Goal: Task Accomplishment & Management: Complete application form

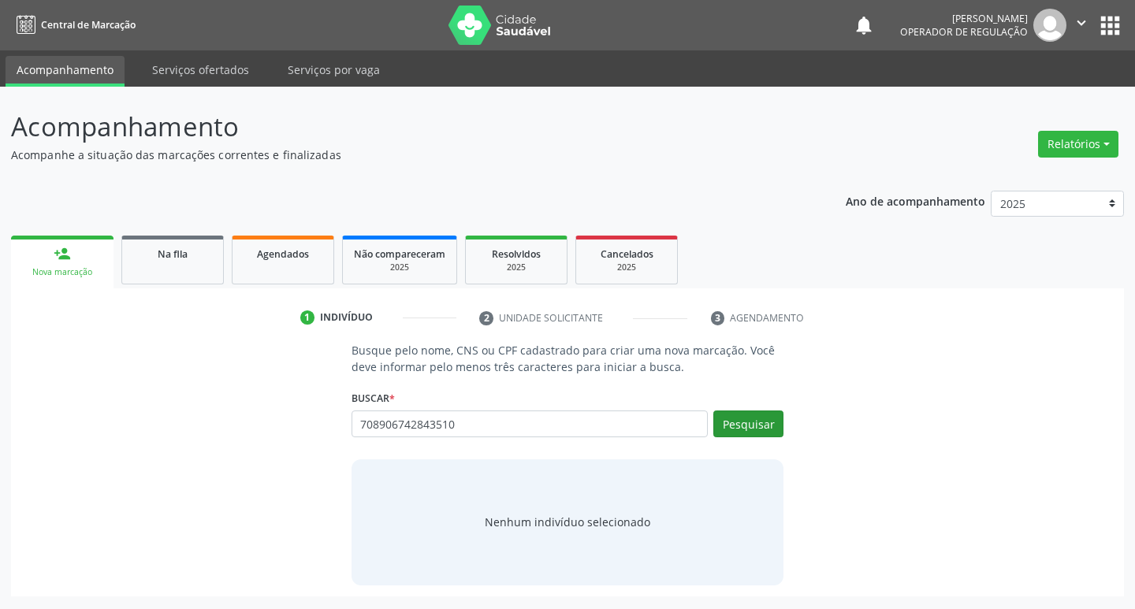
type input "708906742843510"
click at [761, 425] on button "Pesquisar" at bounding box center [749, 424] width 70 height 27
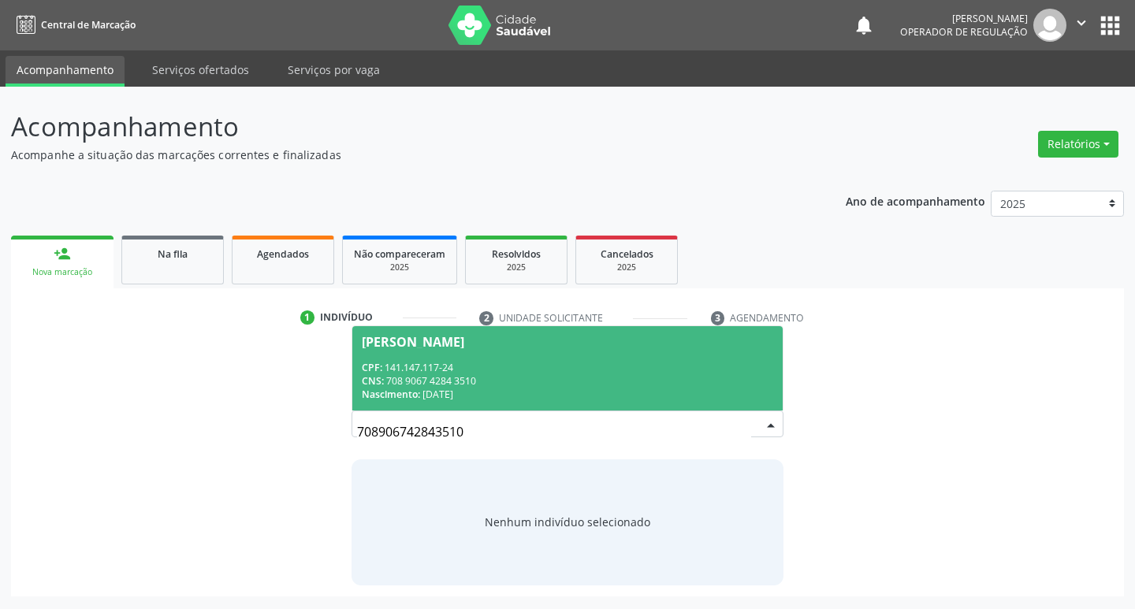
click at [467, 352] on span "[PERSON_NAME] CPF: 141.147.117-24 CNS: 708 9067 4284 3510 Nascimento: [DATE]" at bounding box center [567, 368] width 431 height 84
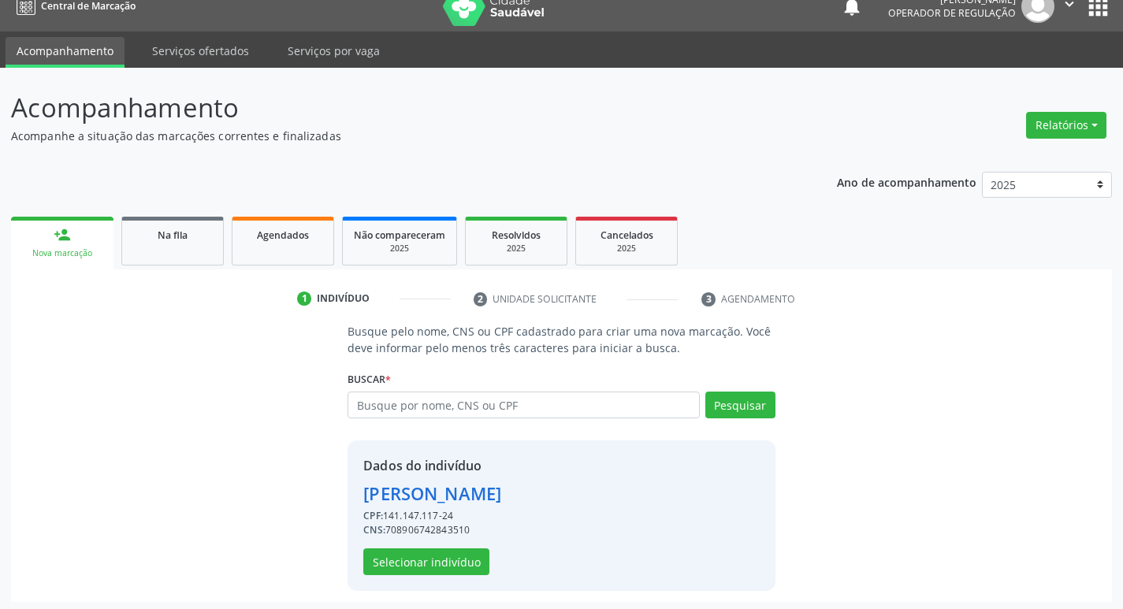
scroll to position [23, 0]
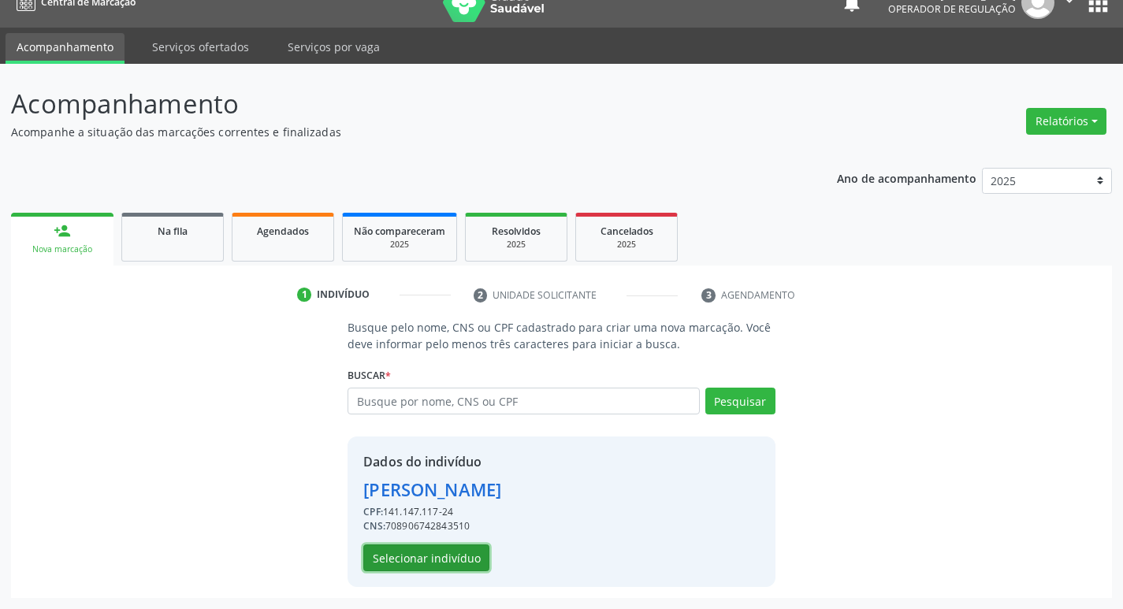
click at [443, 557] on button "Selecionar indivíduo" at bounding box center [426, 558] width 126 height 27
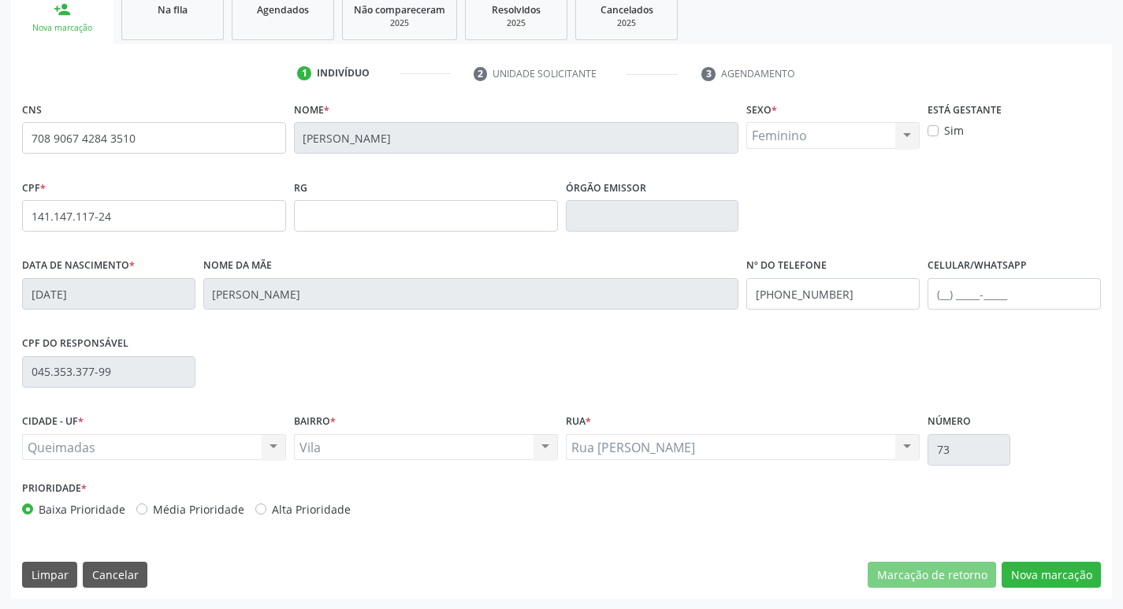
scroll to position [245, 0]
click at [1081, 576] on button "Nova marcação" at bounding box center [1051, 574] width 99 height 27
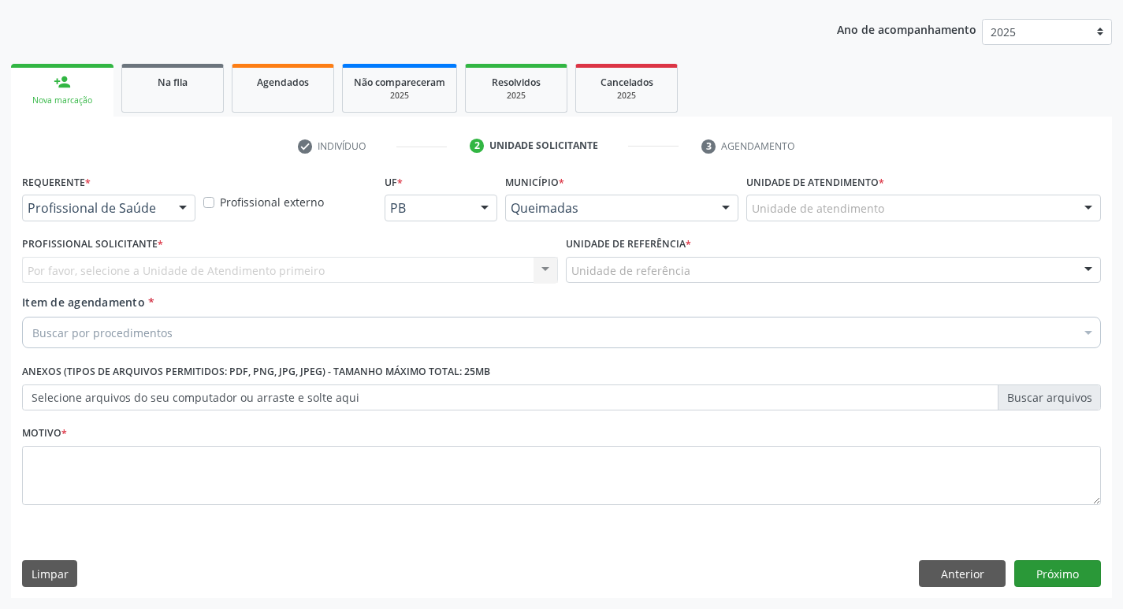
scroll to position [172, 0]
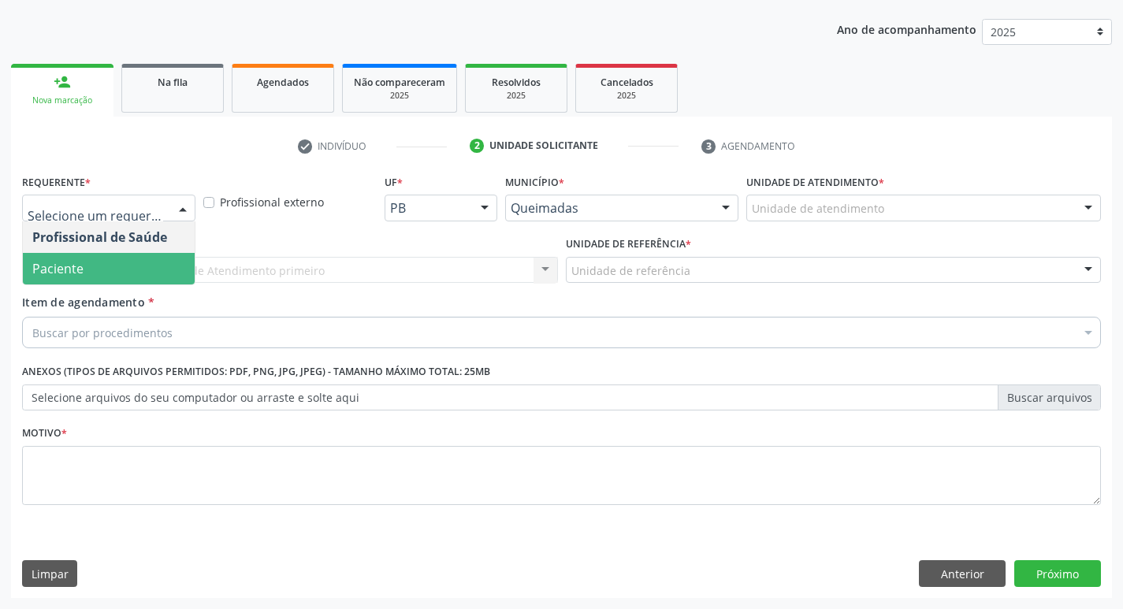
click at [90, 266] on span "Paciente" at bounding box center [109, 269] width 172 height 32
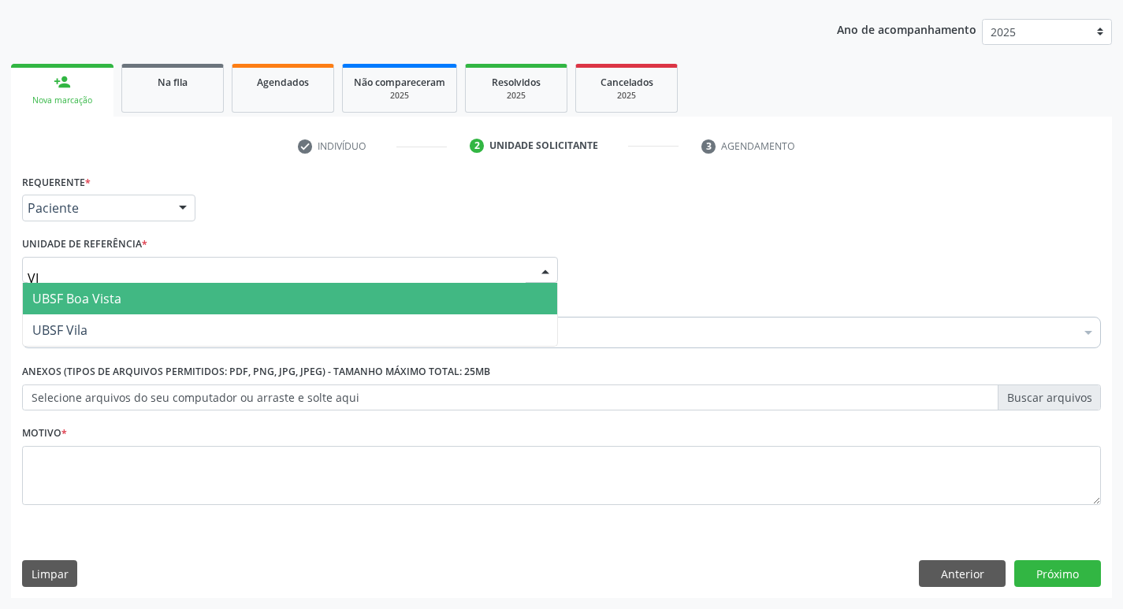
type input "VIL"
click at [248, 296] on span "UBSF Vila" at bounding box center [290, 299] width 535 height 32
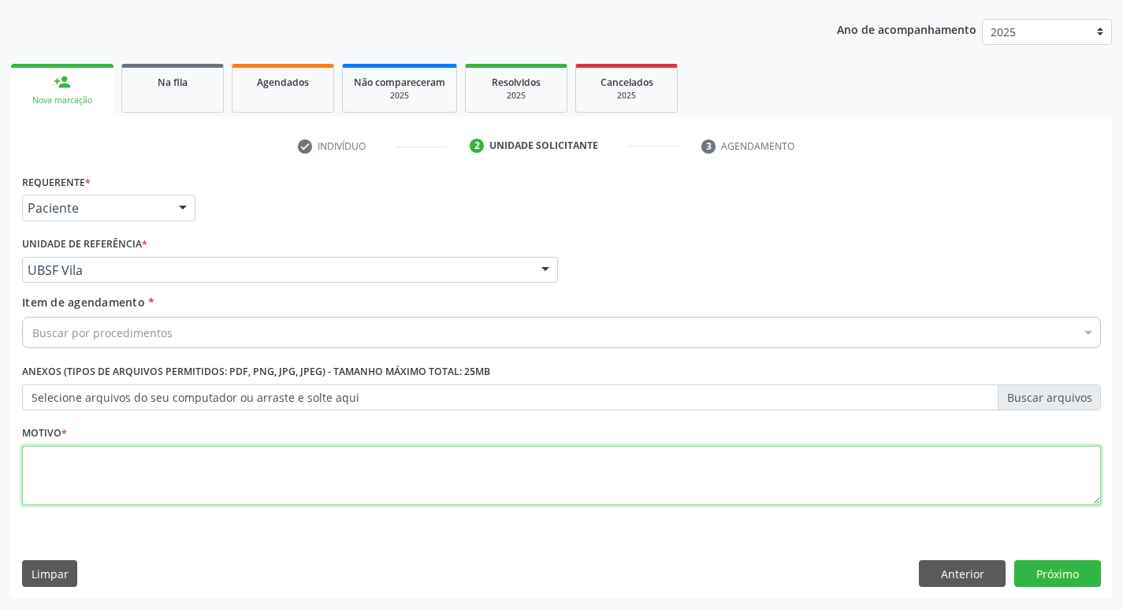
click at [167, 454] on textarea at bounding box center [561, 476] width 1079 height 60
type textarea "S"
type textarea "AVALIACAO"
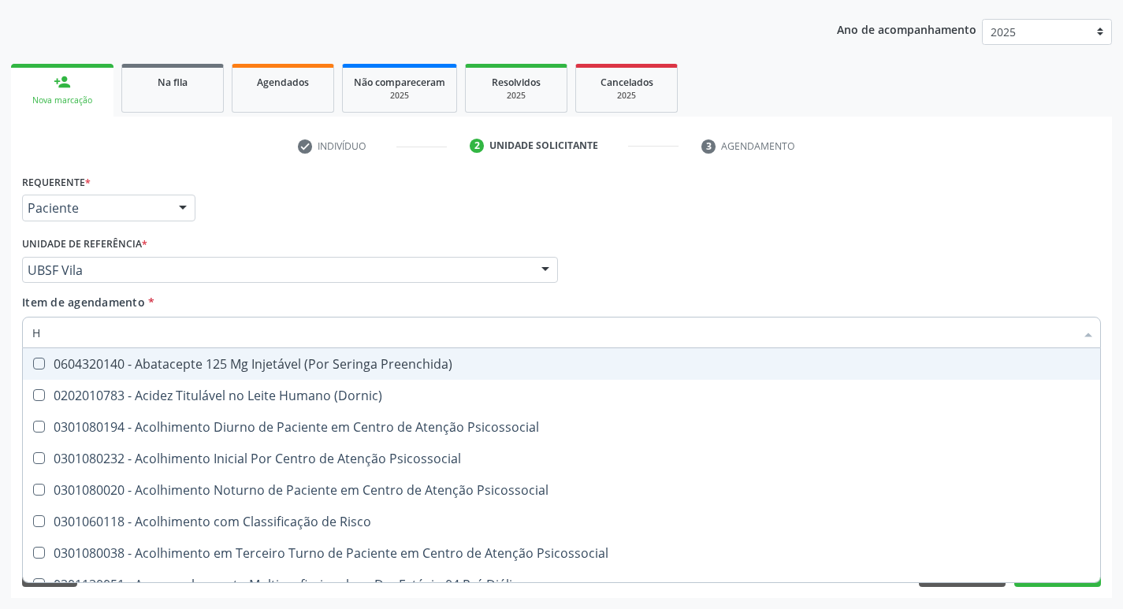
type input "HEMOGR"
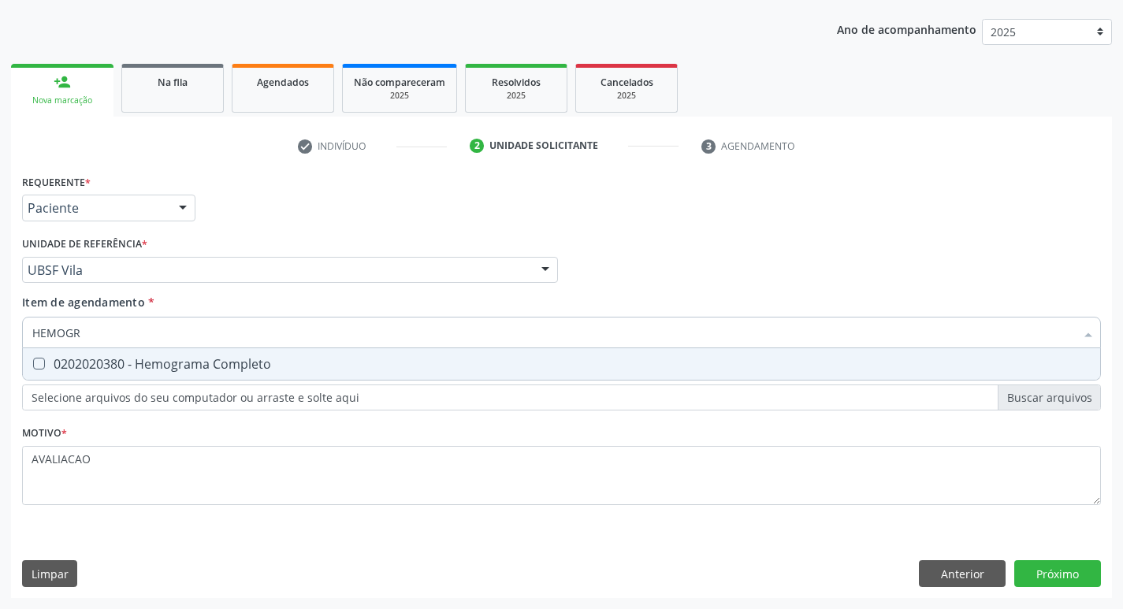
click at [158, 362] on div "0202020380 - Hemograma Completo" at bounding box center [561, 364] width 1059 height 13
checkbox Completo "true"
type input "HEMOG"
checkbox Completo "false"
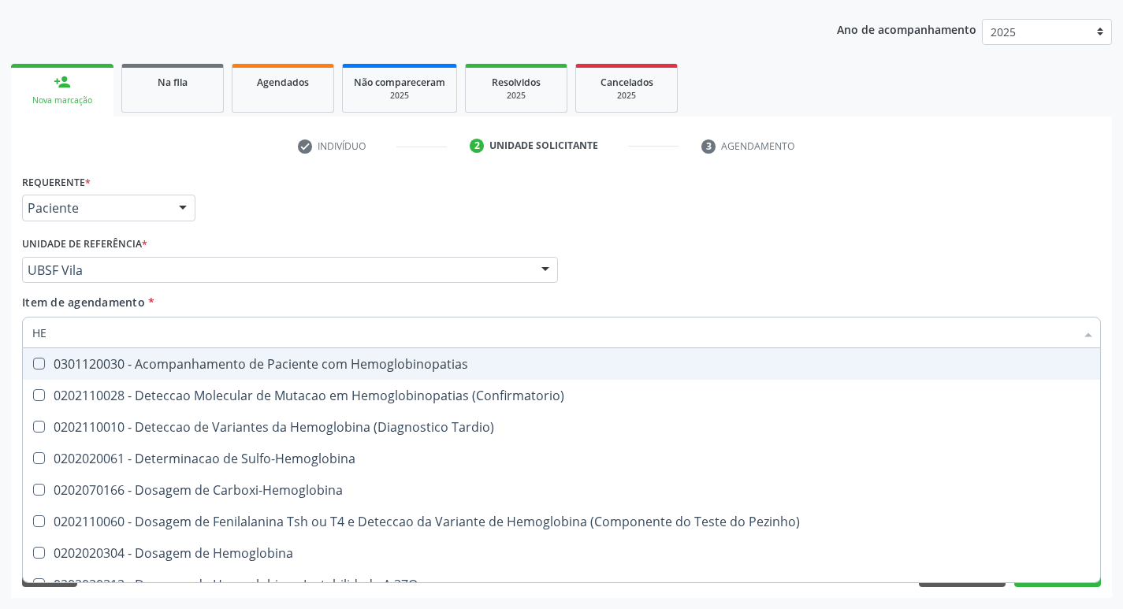
type input "H"
checkbox Completo "false"
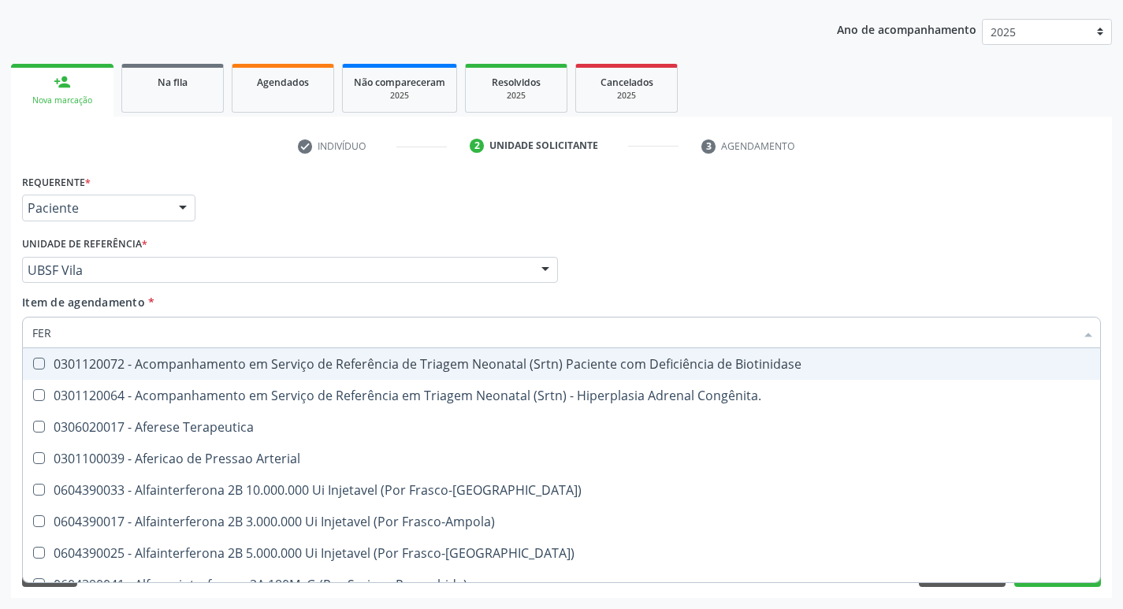
type input "FERR"
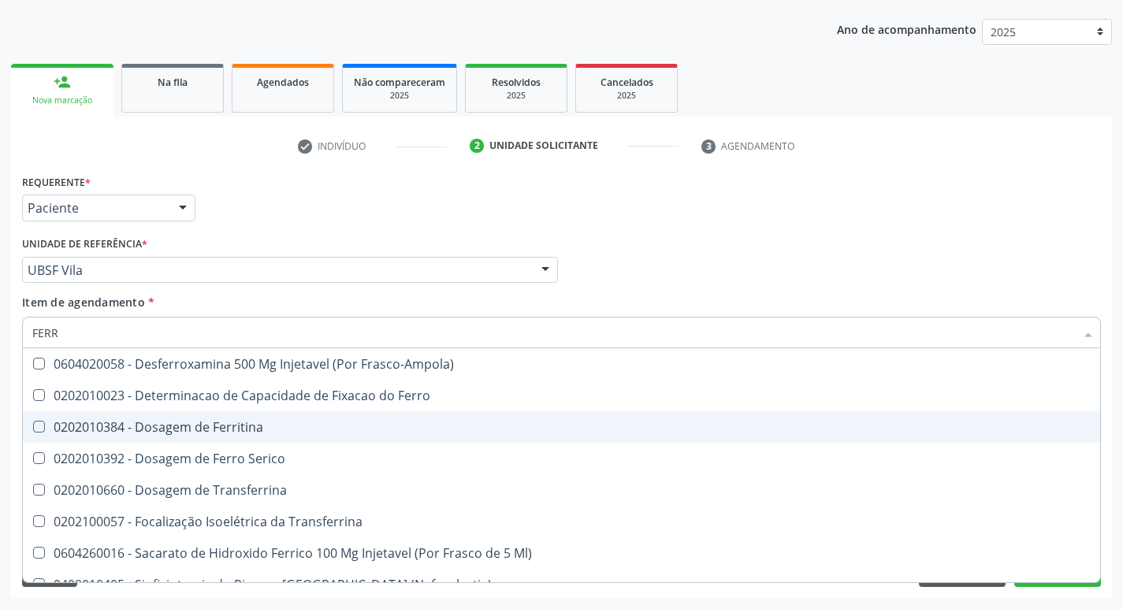
click at [244, 423] on span "0202010384 - Dosagem de Ferritina" at bounding box center [562, 428] width 1078 height 32
checkbox Ferritina "true"
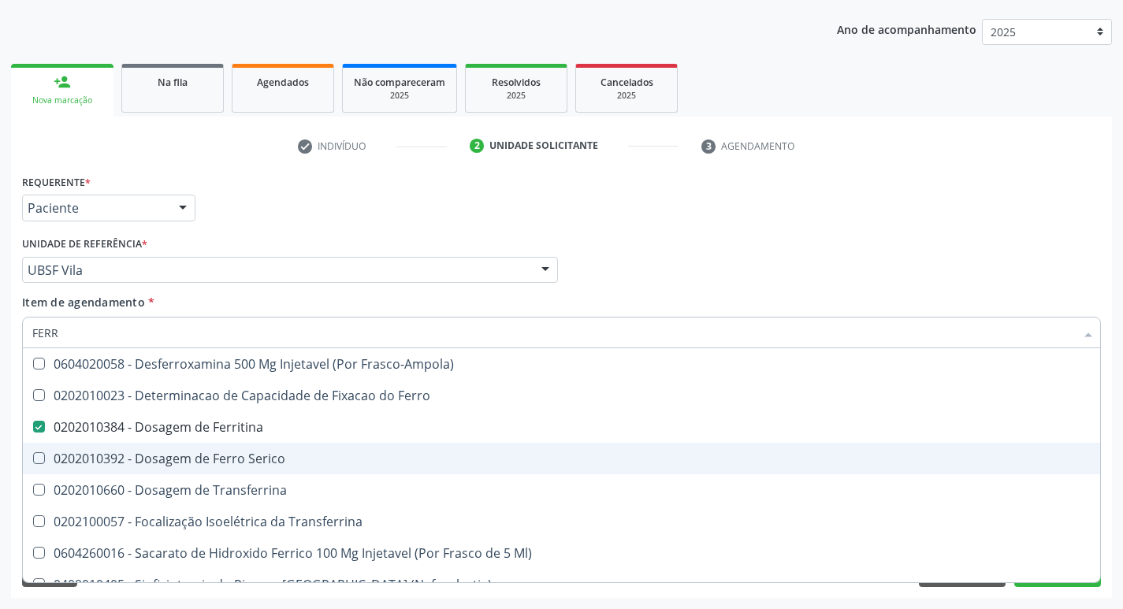
click at [259, 460] on div "0202010392 - Dosagem de Ferro Serico" at bounding box center [561, 459] width 1059 height 13
checkbox Serico "true"
type input "FER"
checkbox Ferritina "false"
checkbox Serico "false"
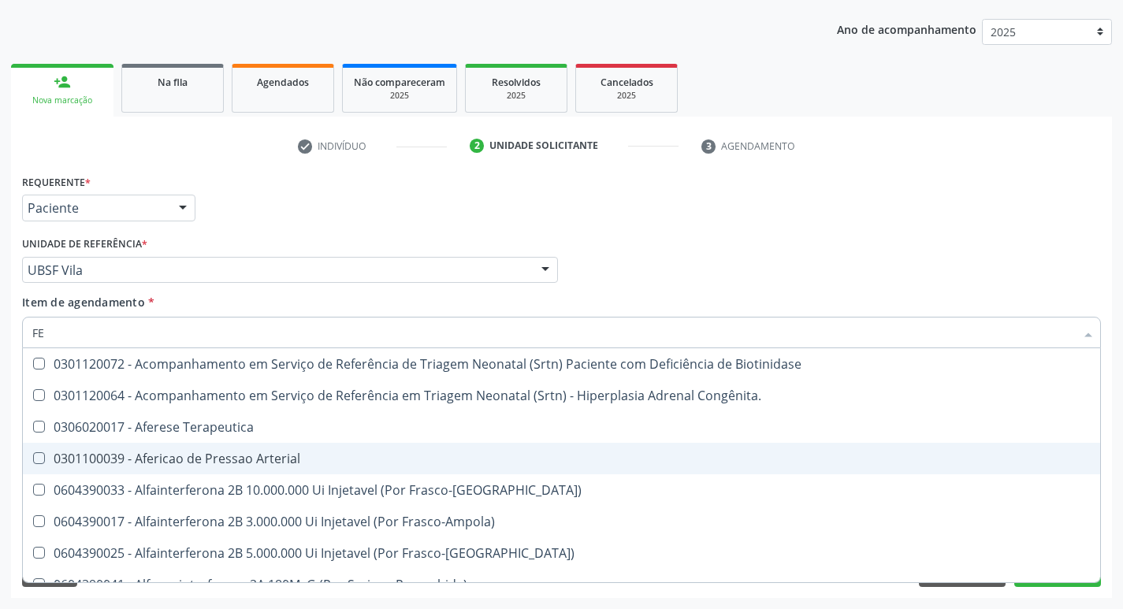
type input "F"
checkbox Ferritina "false"
checkbox Serico "false"
checkbox Titânio "false"
checkbox Inferior "false"
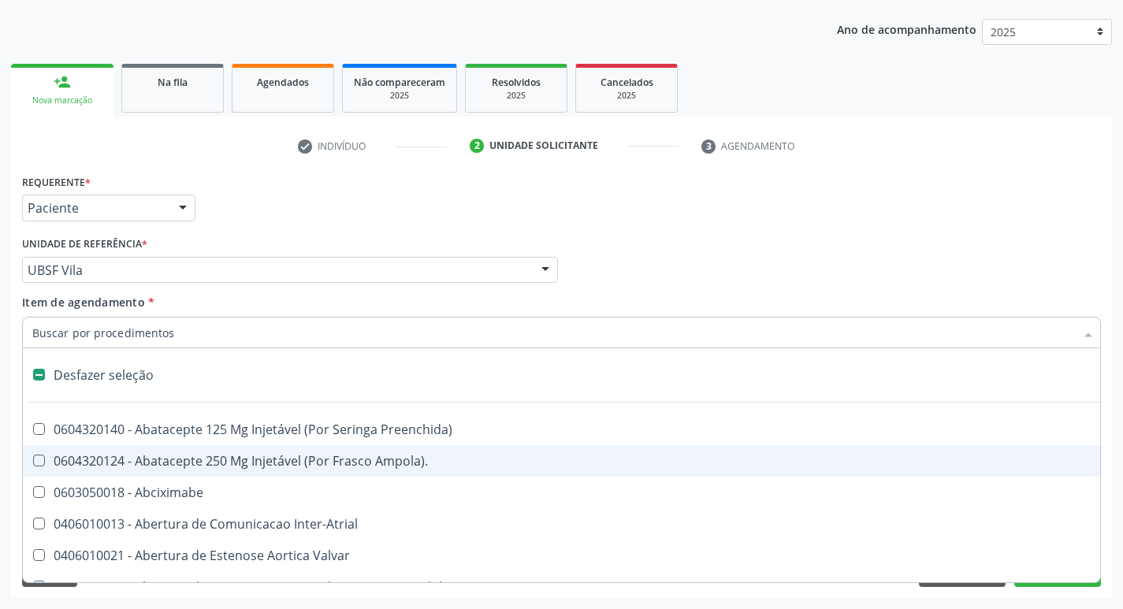
type input "B"
type input "H"
checkbox Convencional\) "true"
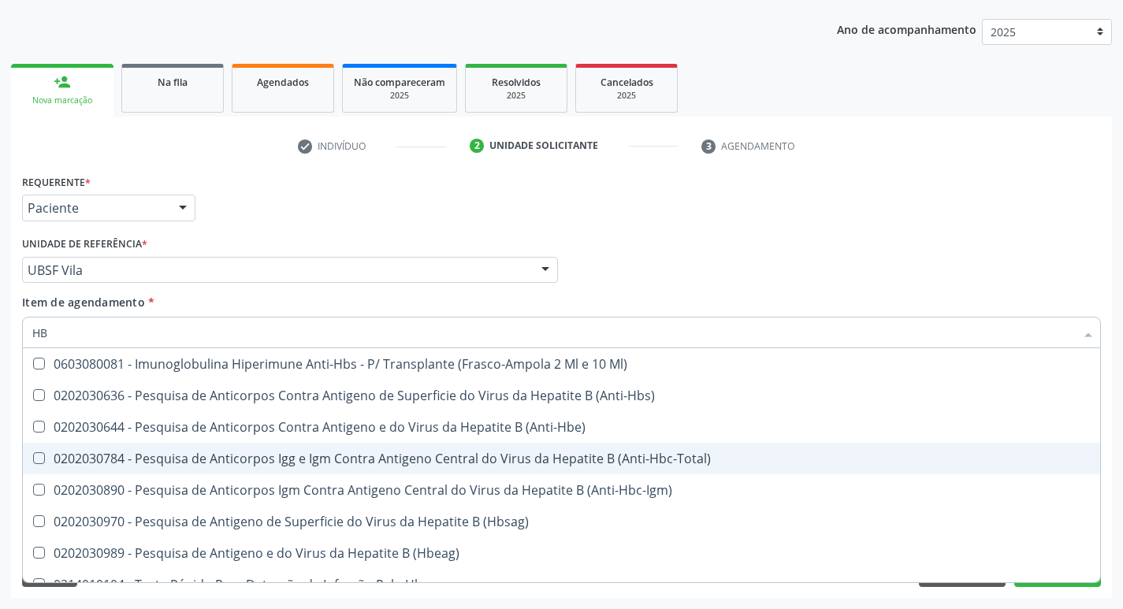
type input "HBS"
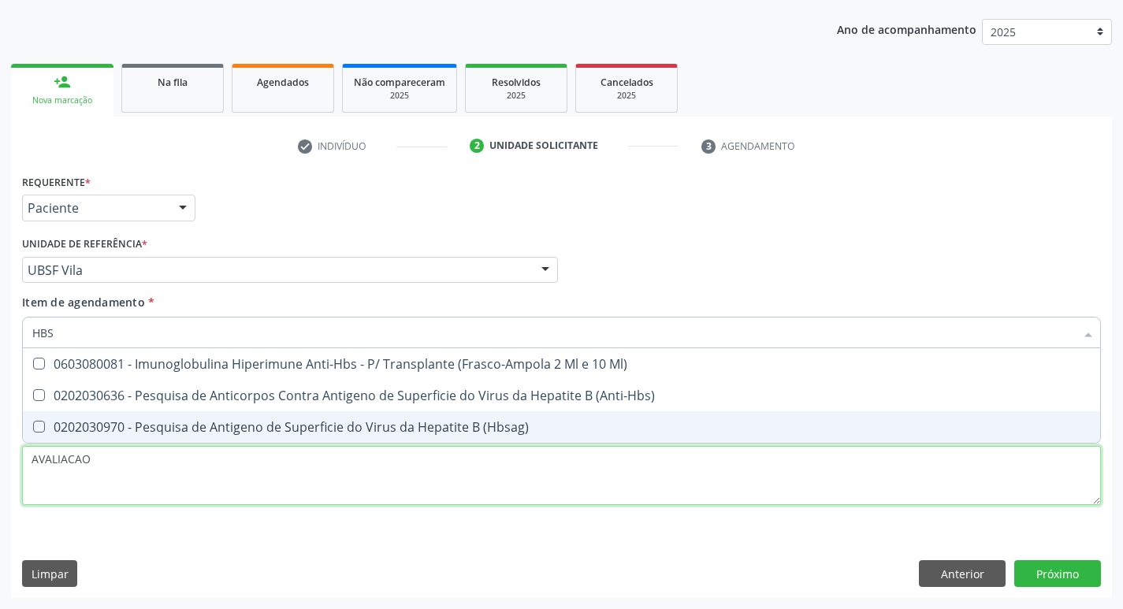
click at [309, 447] on div "Requerente * Paciente Profissional de Saúde Paciente Nenhum resultado encontrad…" at bounding box center [561, 348] width 1079 height 357
checkbox \(Anti-Hbs\) "true"
checkbox \(Hbsag\) "true"
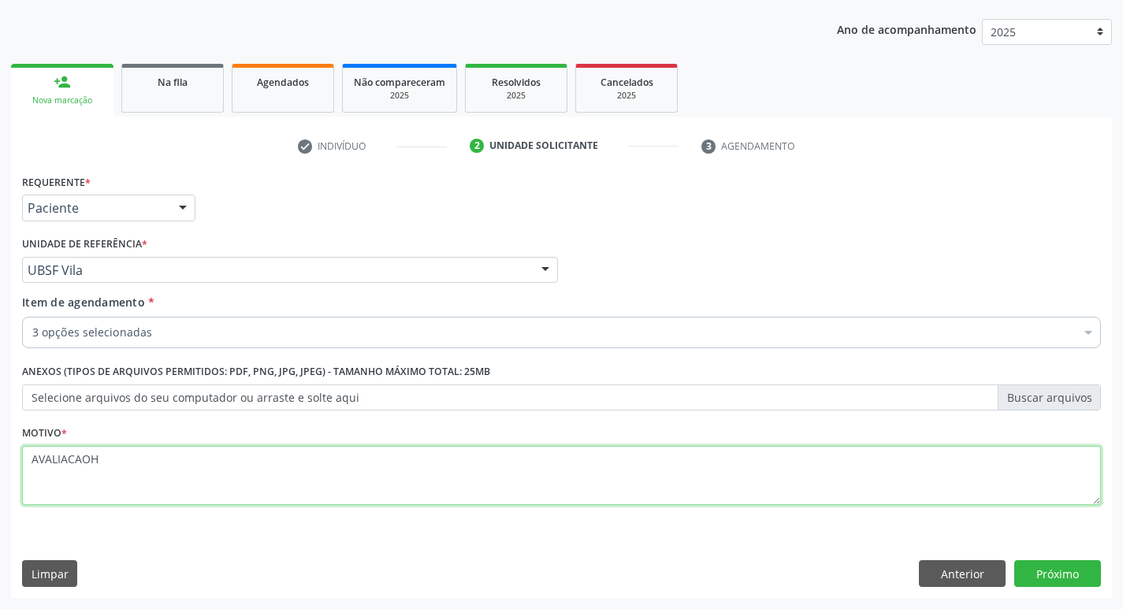
type textarea "AVALIACAO"
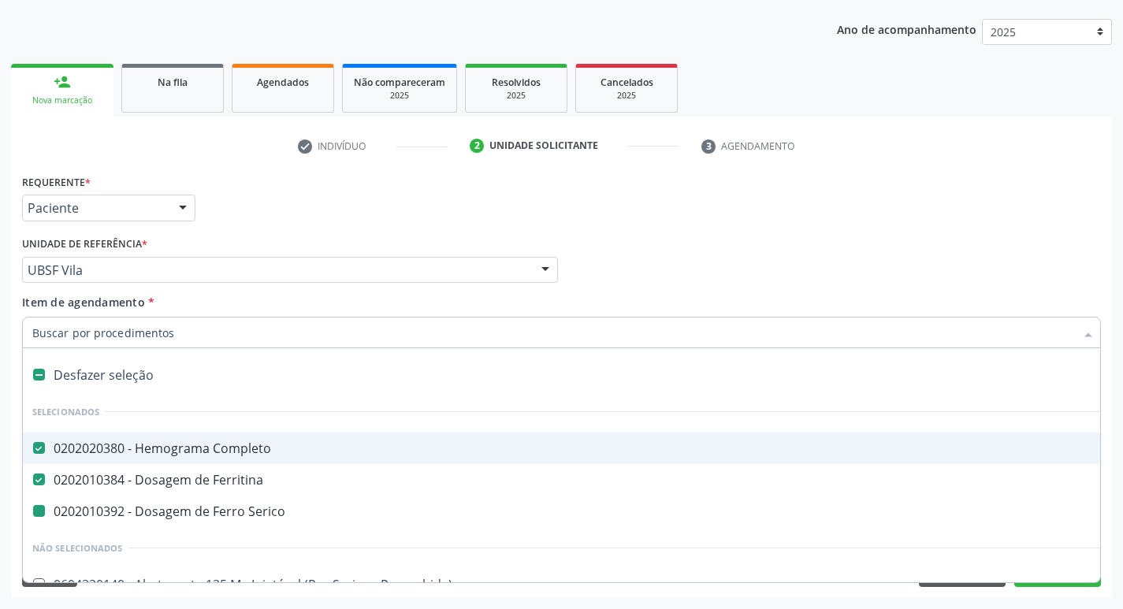
type input "H"
checkbox Serico "false"
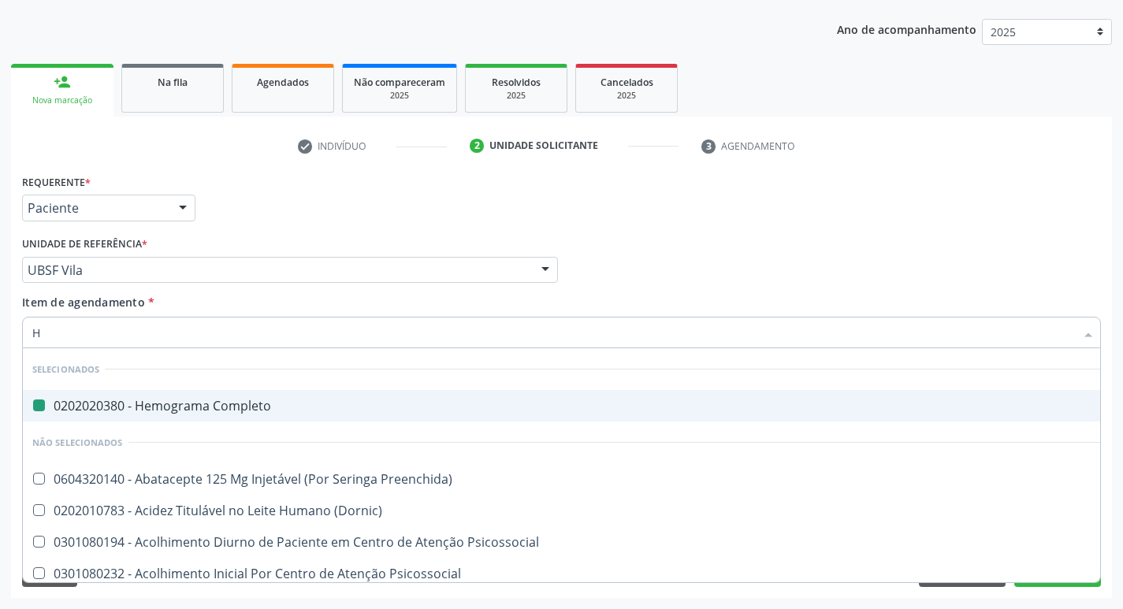
type input "HB"
checkbox Completo "false"
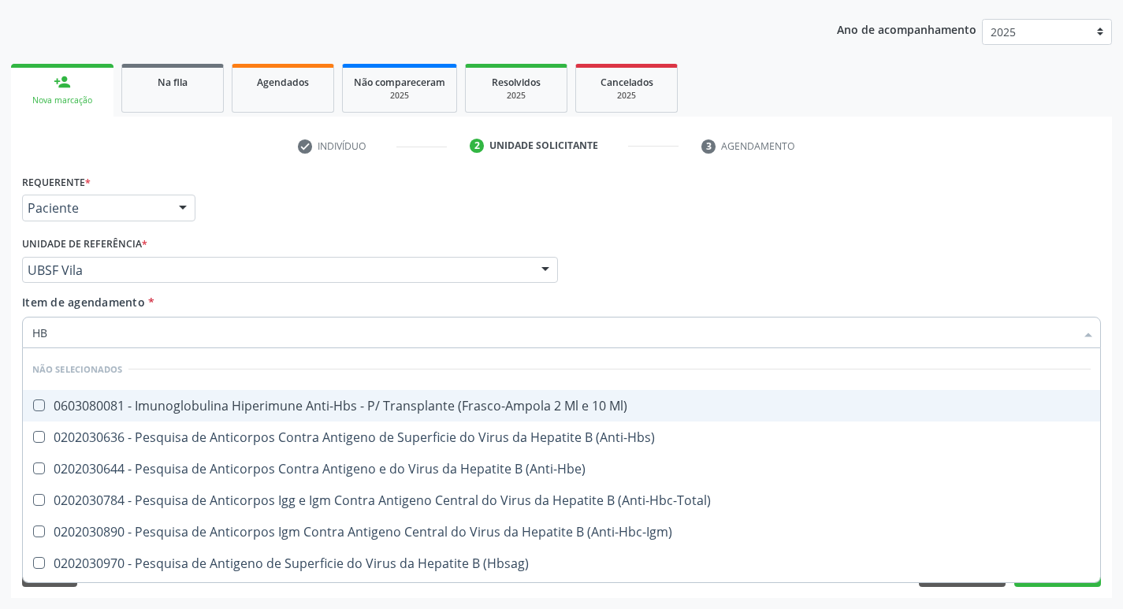
type input "HBS"
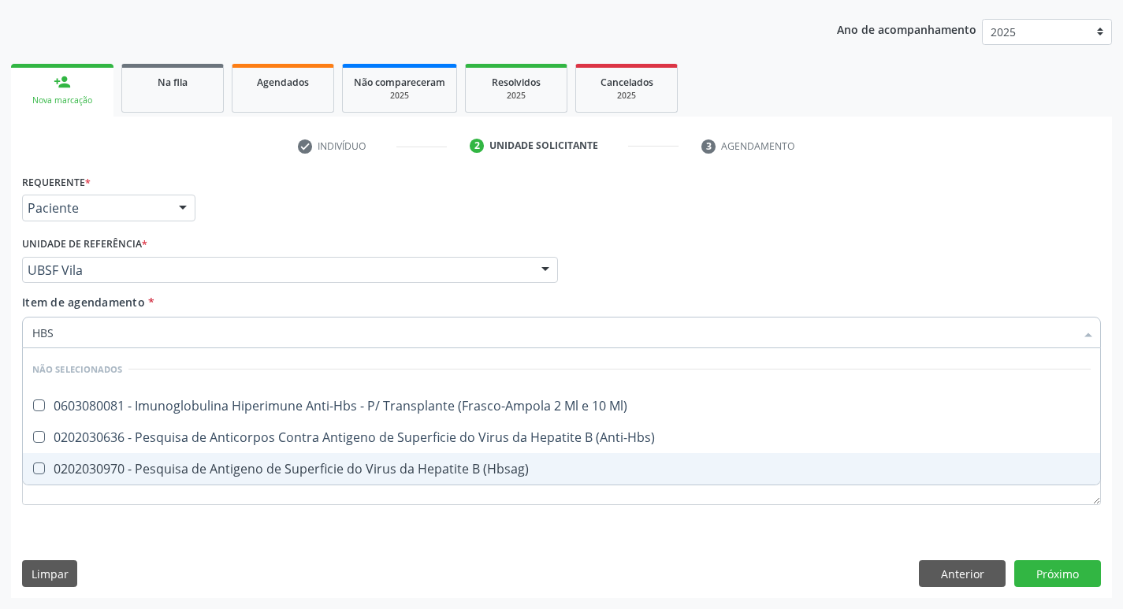
click at [389, 471] on div "0202030970 - Pesquisa de Antigeno de Superficie do Virus da Hepatite B (Hbsag)" at bounding box center [561, 469] width 1059 height 13
checkbox \(Hbsag\) "true"
type input "HB"
checkbox \(Hbsag\) "false"
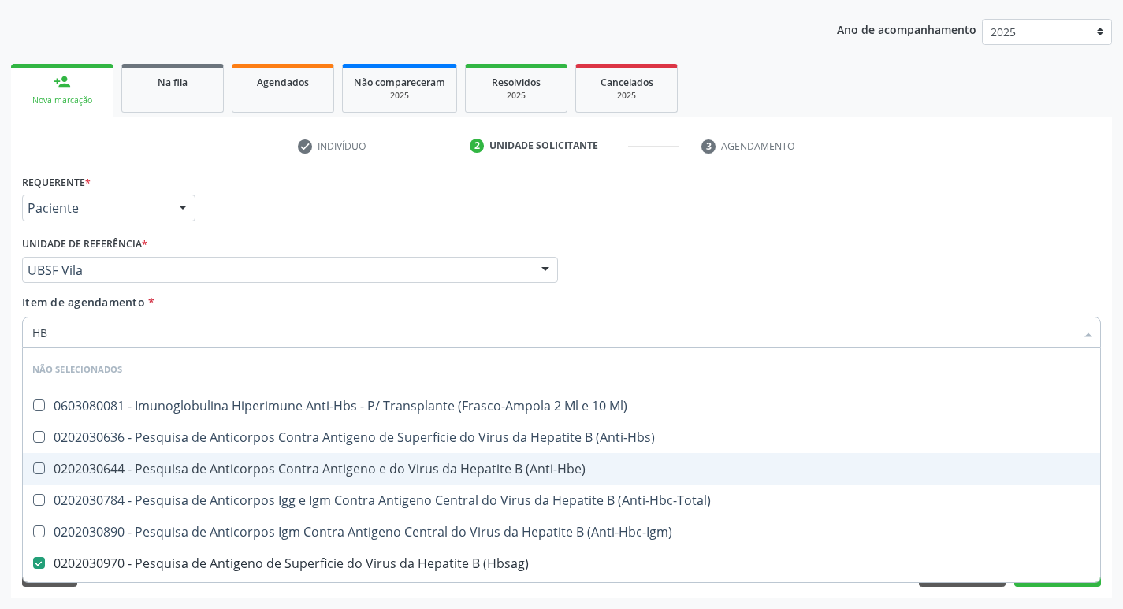
type input "H"
checkbox Ml\) "true"
checkbox \(Anti-Hbe\) "true"
checkbox \(Hbsag\) "false"
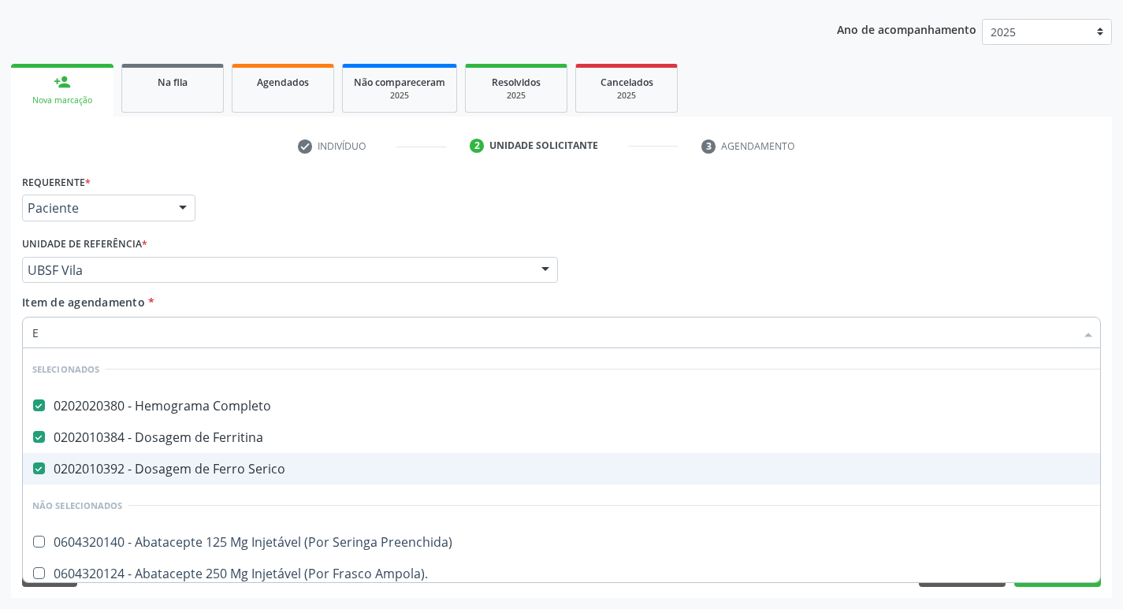
type input "EL"
checkbox Completo "false"
checkbox Serico "false"
checkbox Ferritina "false"
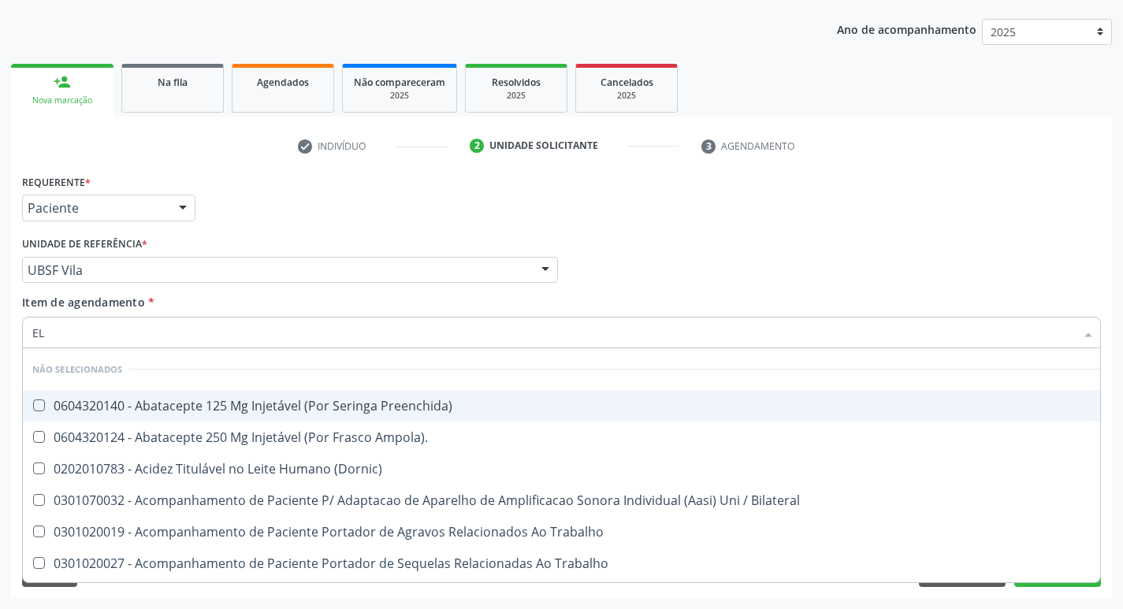
type input "ELISA"
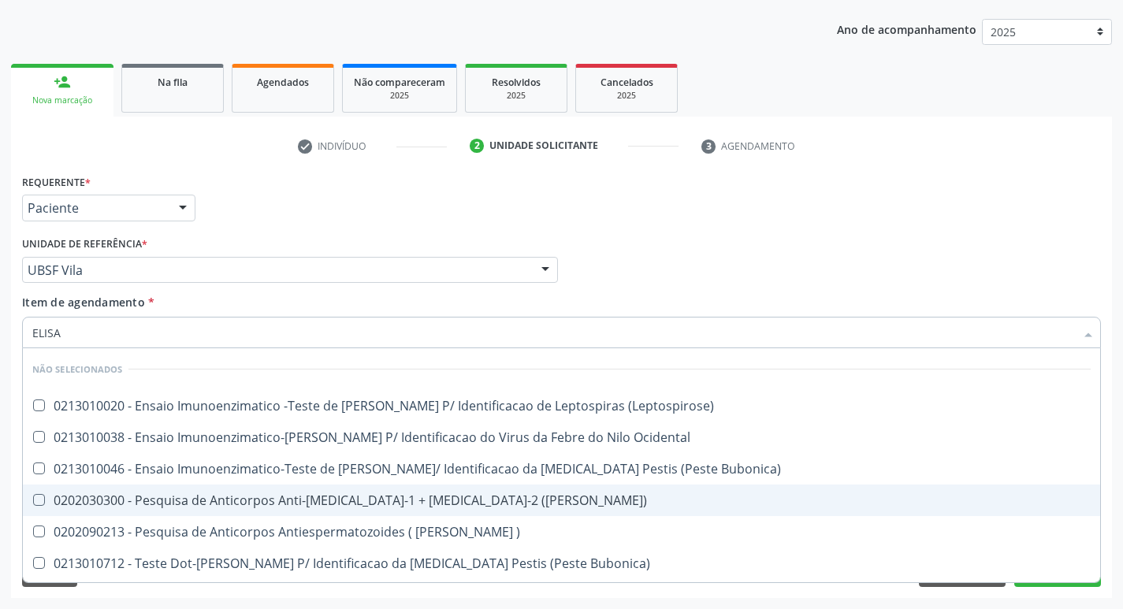
drag, startPoint x: 400, startPoint y: 500, endPoint x: 391, endPoint y: 491, distance: 12.3
click at [396, 498] on div "0202030300 - Pesquisa de Anticorpos Anti-[MEDICAL_DATA]-1 + [MEDICAL_DATA]-2 ([…" at bounding box center [561, 500] width 1059 height 13
checkbox \(Elisa\) "true"
type input "E"
checkbox \(Leptospirose\) "true"
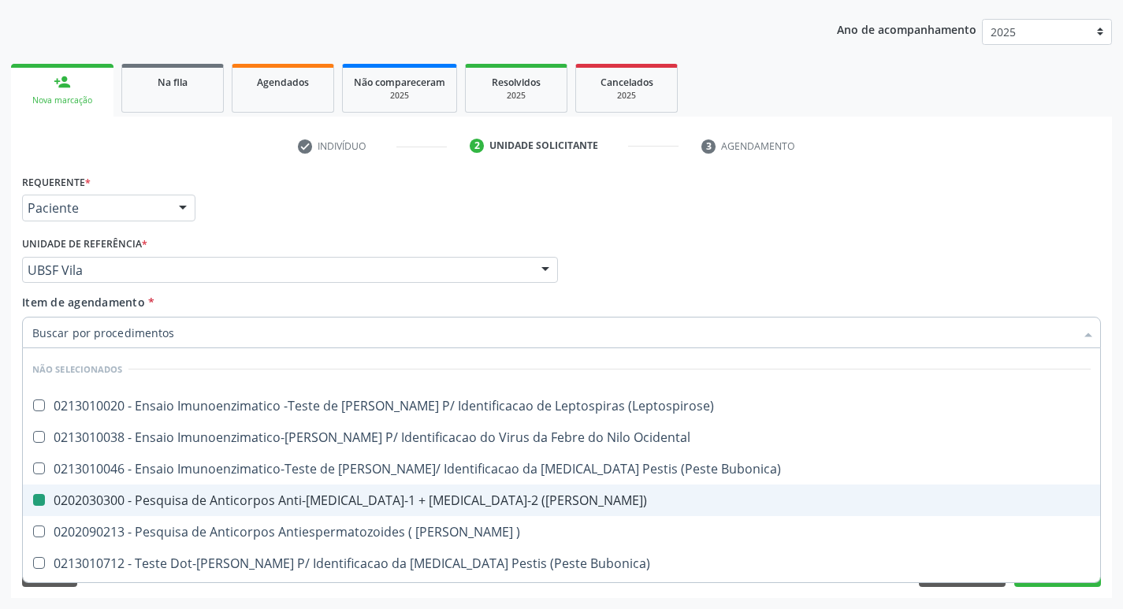
checkbox Bubonica\) "true"
checkbox Ocidental "true"
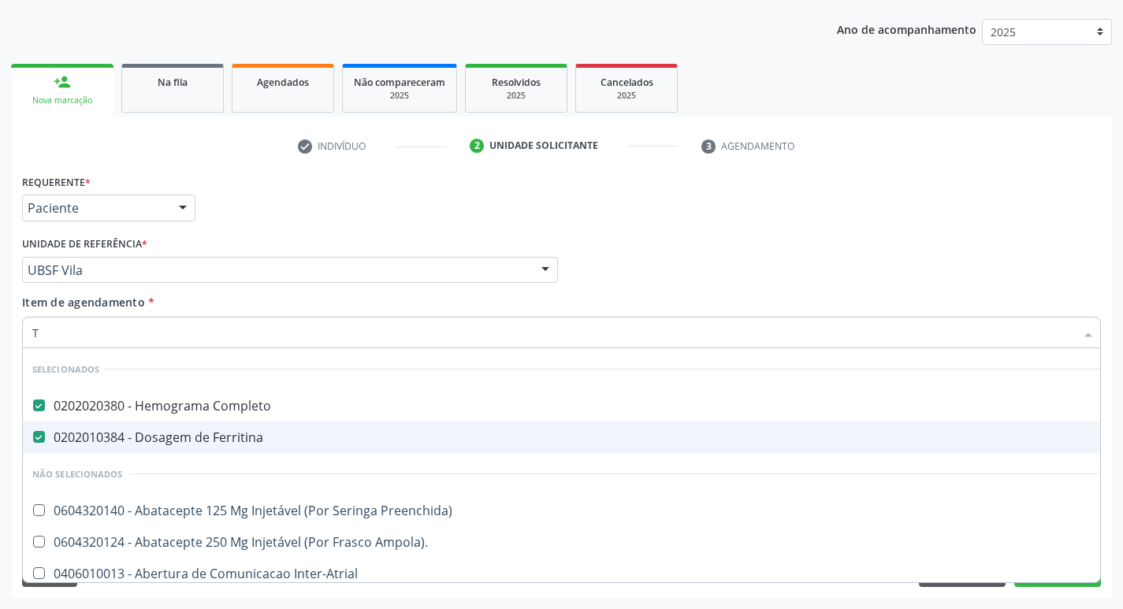
type input "TS"
checkbox Completo "false"
checkbox Ferritina "false"
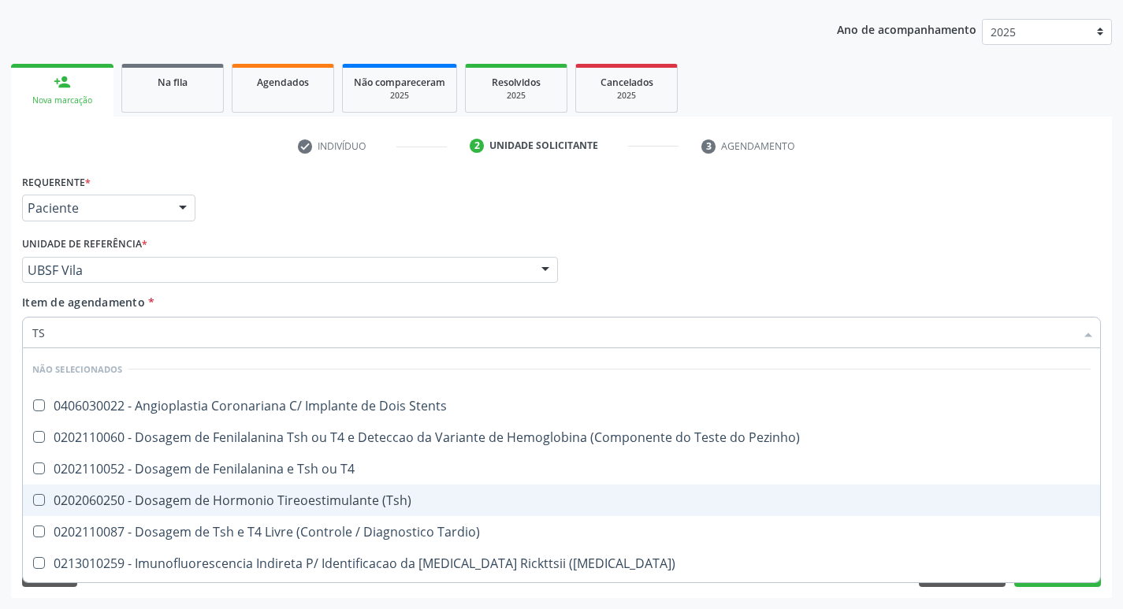
type input "TSH"
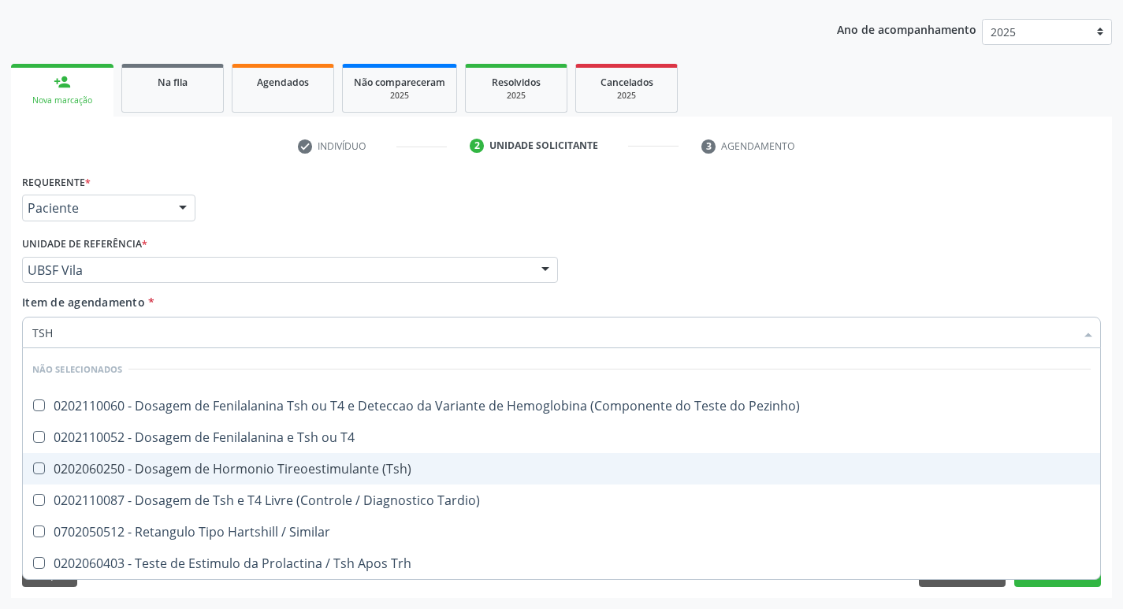
click at [373, 472] on div "0202060250 - Dosagem de Hormonio Tireoestimulante (Tsh)" at bounding box center [561, 469] width 1059 height 13
checkbox \(Tsh\) "true"
type input "TS"
checkbox Tardio\) "true"
checkbox \(Tsh\) "false"
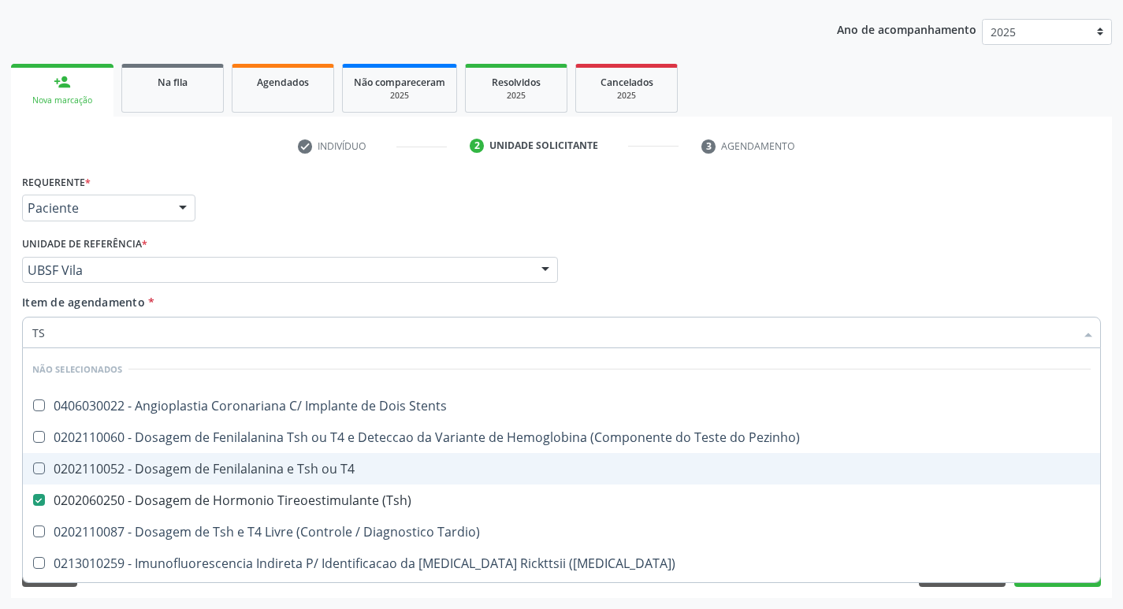
type input "T"
checkbox Stents "true"
checkbox Pezinho\) "true"
checkbox \(Tsh\) "false"
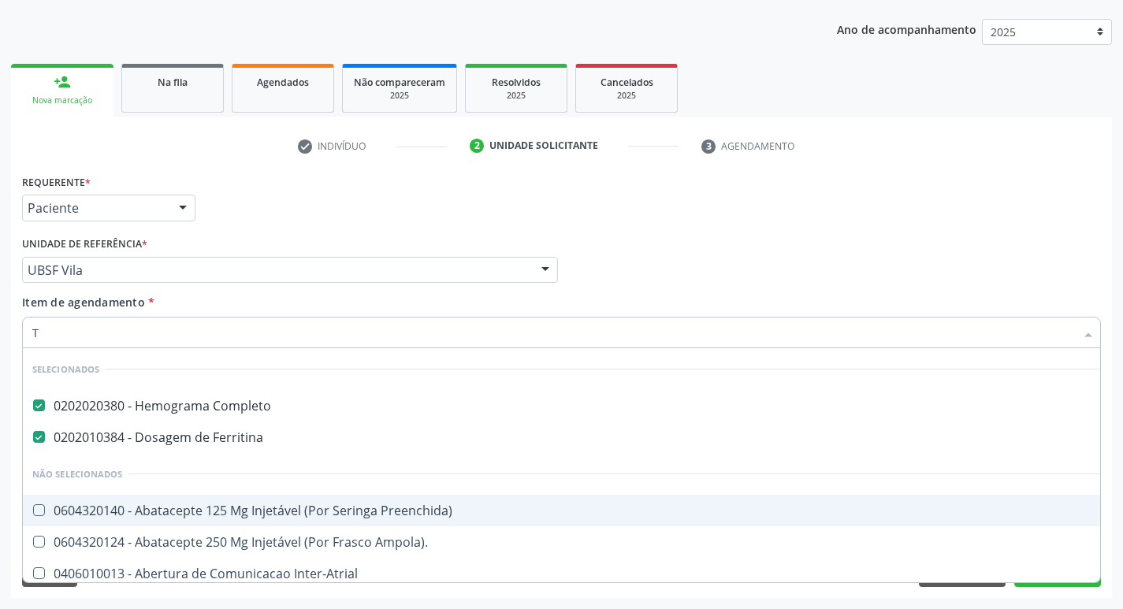
type input "T4"
checkbox Completo "false"
checkbox Ferritina "false"
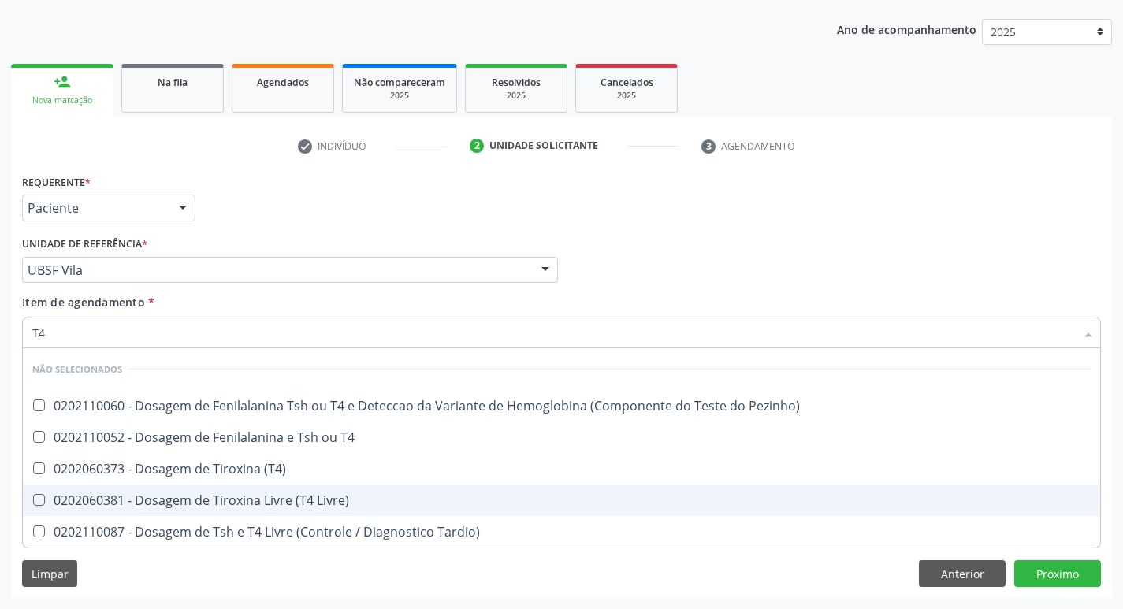
click at [397, 501] on div "0202060381 - Dosagem de Tiroxina Livre (T4 Livre)" at bounding box center [561, 500] width 1059 height 13
checkbox Livre\) "true"
type input "T"
checkbox Pezinho\) "true"
checkbox T4 "true"
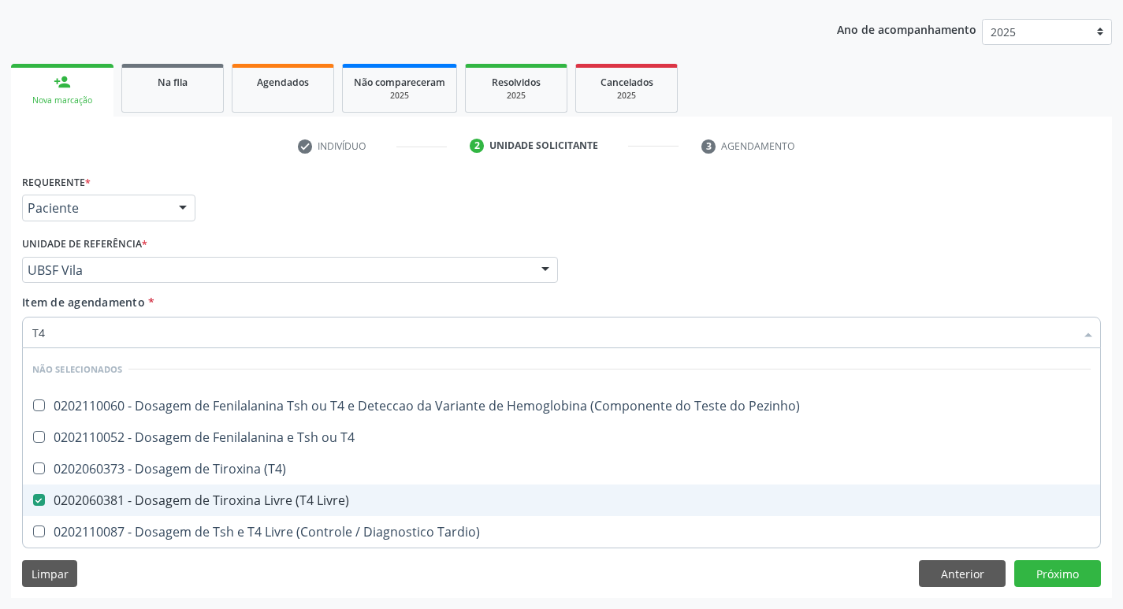
checkbox Livre\) "false"
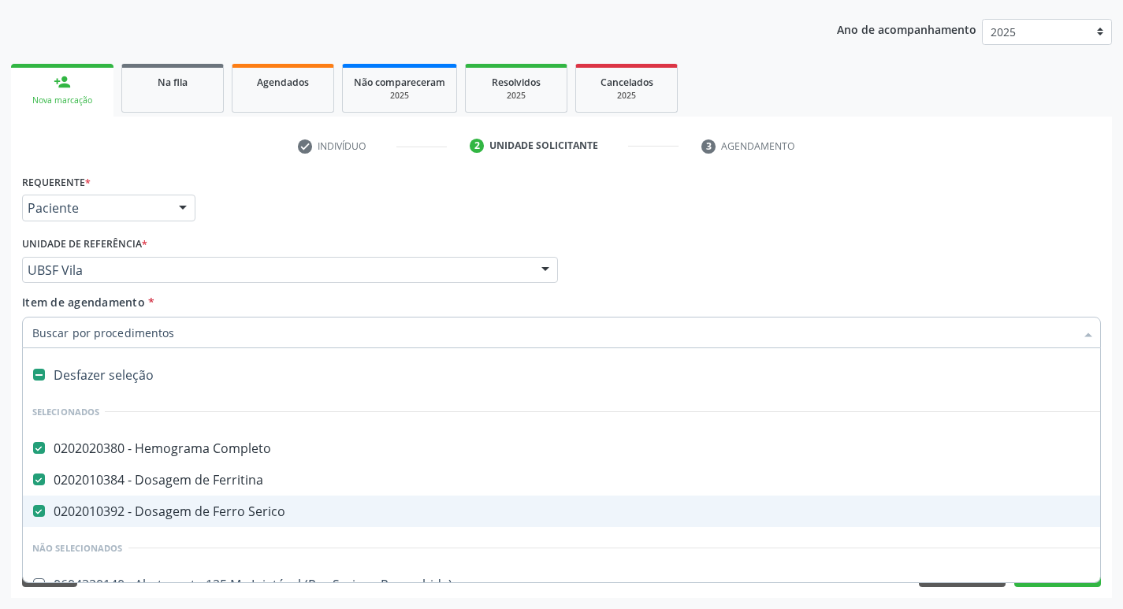
type input "V"
checkbox Completo "false"
checkbox Ferritina "false"
checkbox Bexiga "true"
checkbox Sanitário "true"
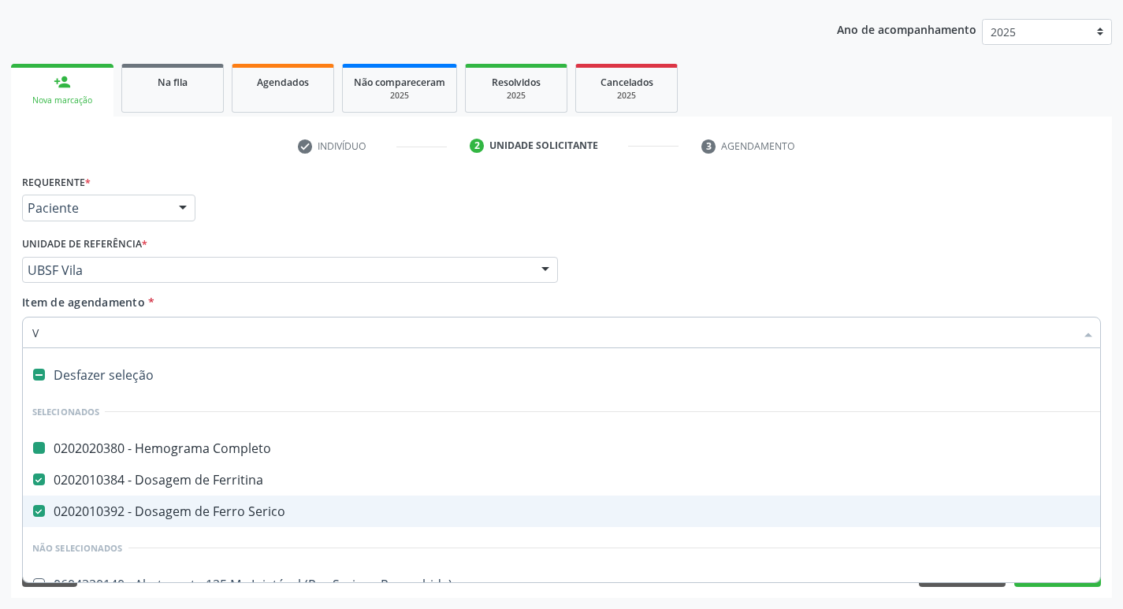
checkbox Dias\) "true"
checkbox Serico "false"
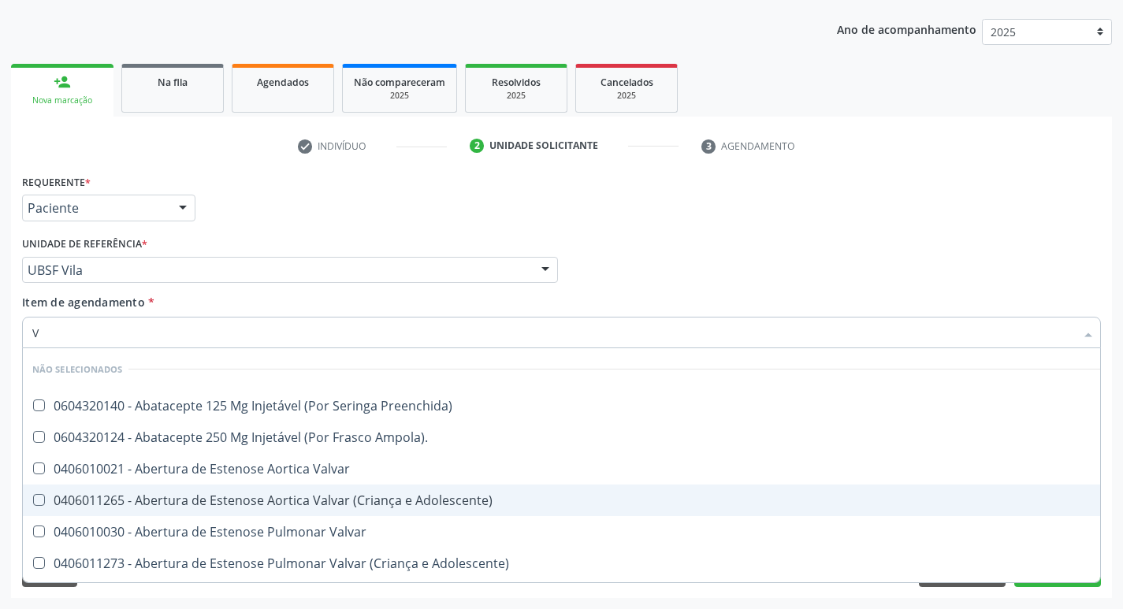
type input "VI"
checkbox Bronco-Alveolar "true"
checkbox Livre\) "false"
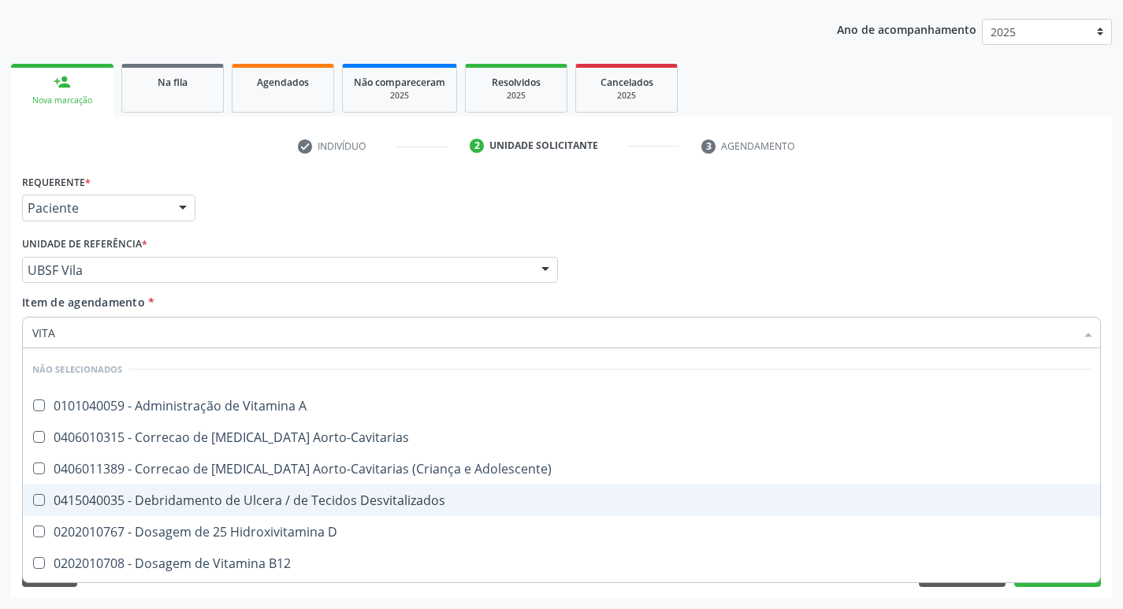
type input "VITAM"
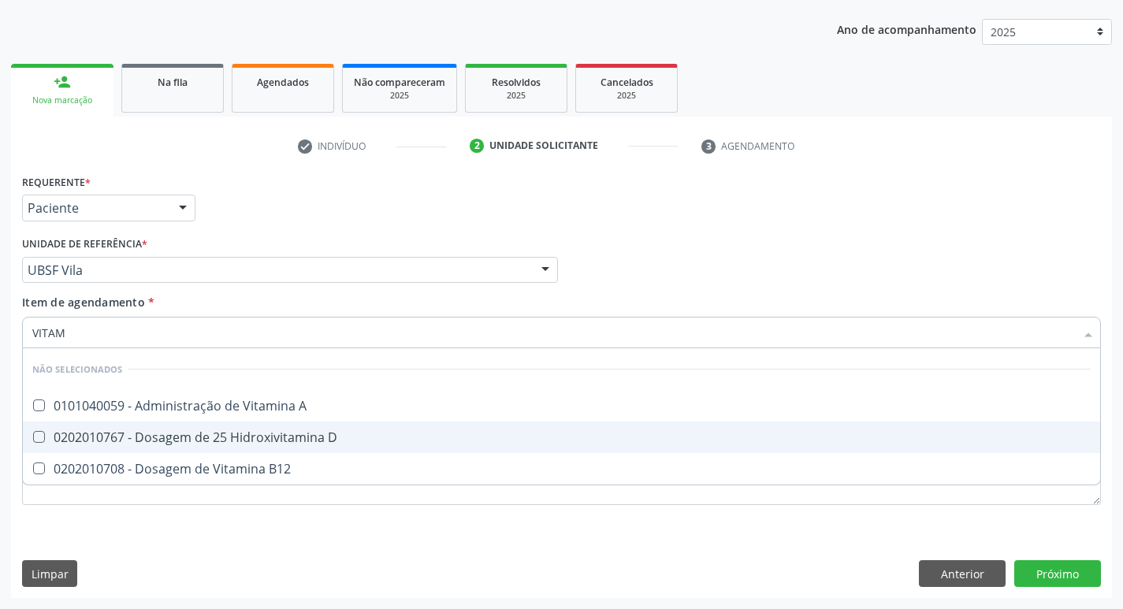
drag, startPoint x: 306, startPoint y: 451, endPoint x: 327, endPoint y: 462, distance: 24.0
click at [315, 454] on ul "Desfazer seleção Não selecionados 0101040059 - Administração de Vitamina A 0202…" at bounding box center [562, 416] width 1078 height 136
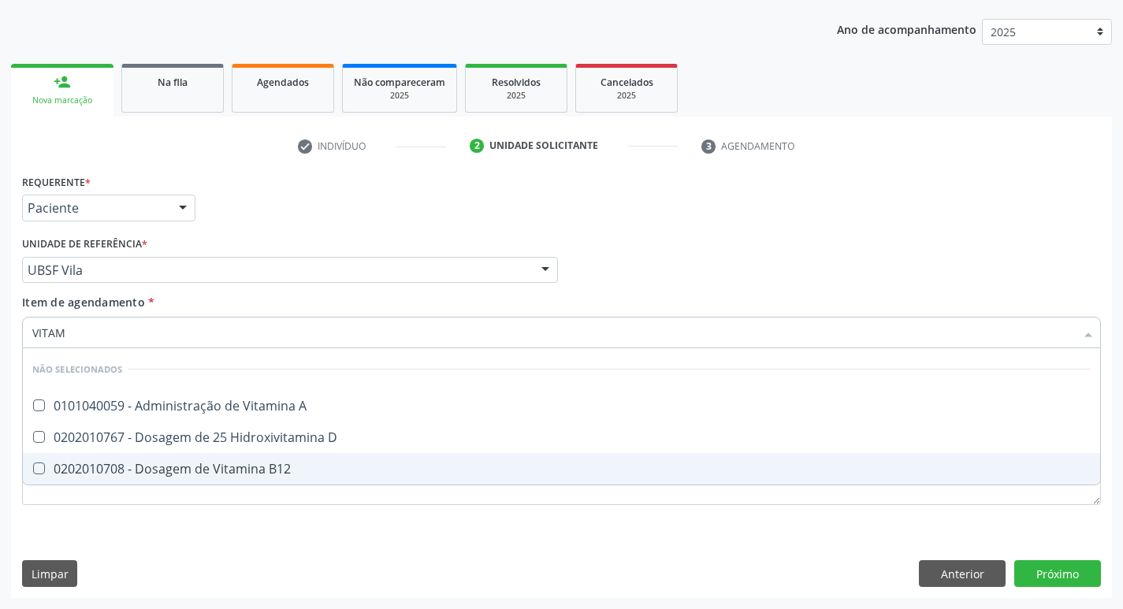
click at [335, 469] on div "0202010708 - Dosagem de Vitamina B12" at bounding box center [561, 469] width 1059 height 13
checkbox B12 "true"
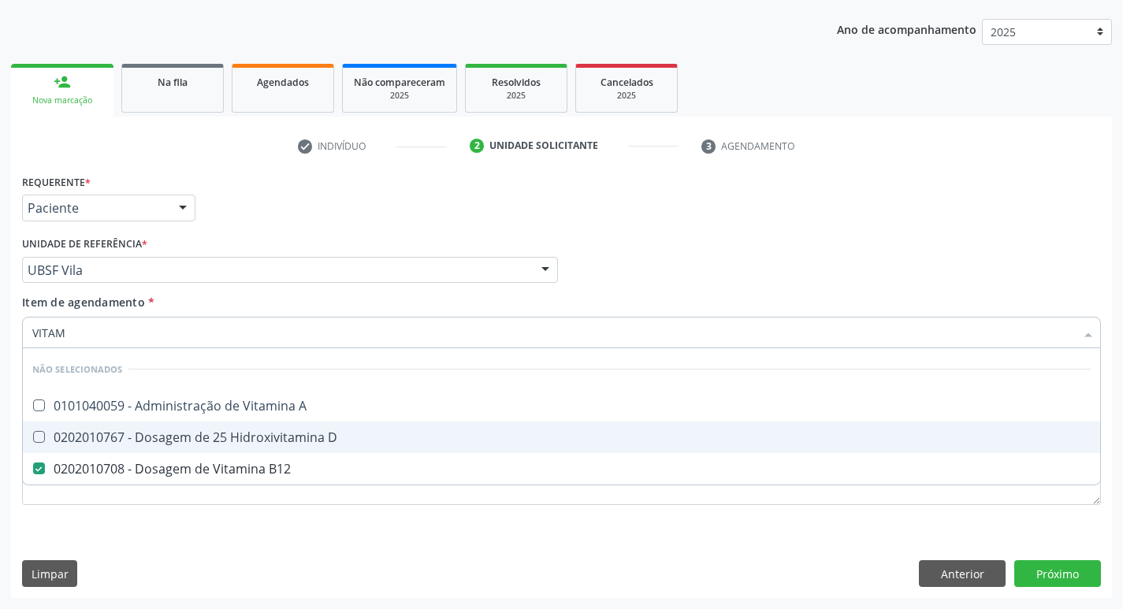
click at [337, 434] on div "0202010767 - Dosagem de 25 Hidroxivitamina D" at bounding box center [561, 437] width 1059 height 13
checkbox D "true"
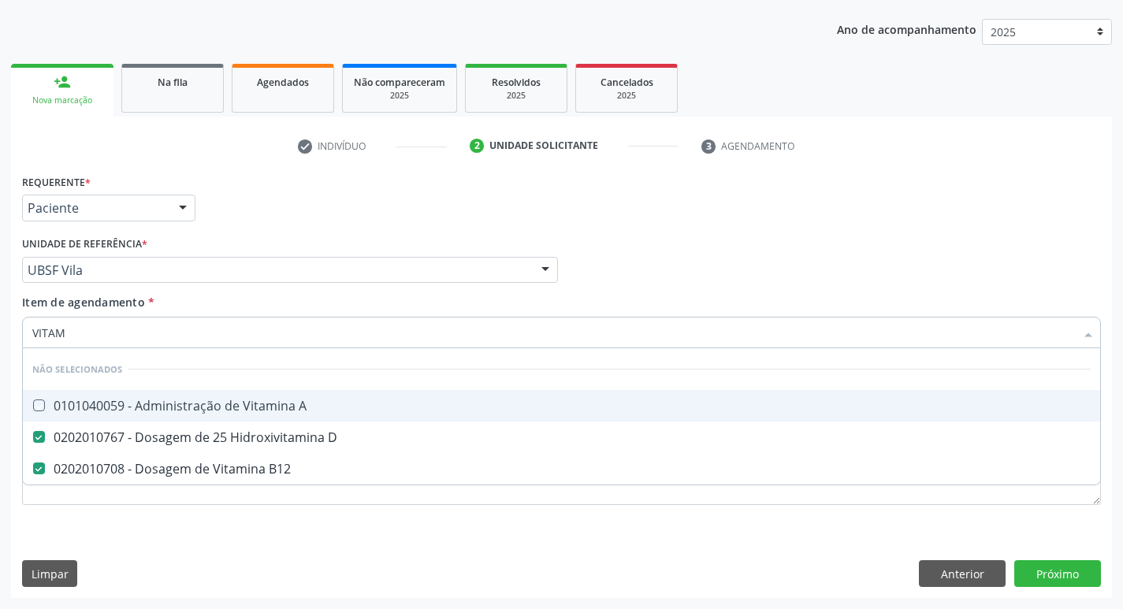
click at [902, 289] on div "Profissional Solicitante Por favor, selecione a Unidade de Atendimento primeiro…" at bounding box center [561, 263] width 1087 height 61
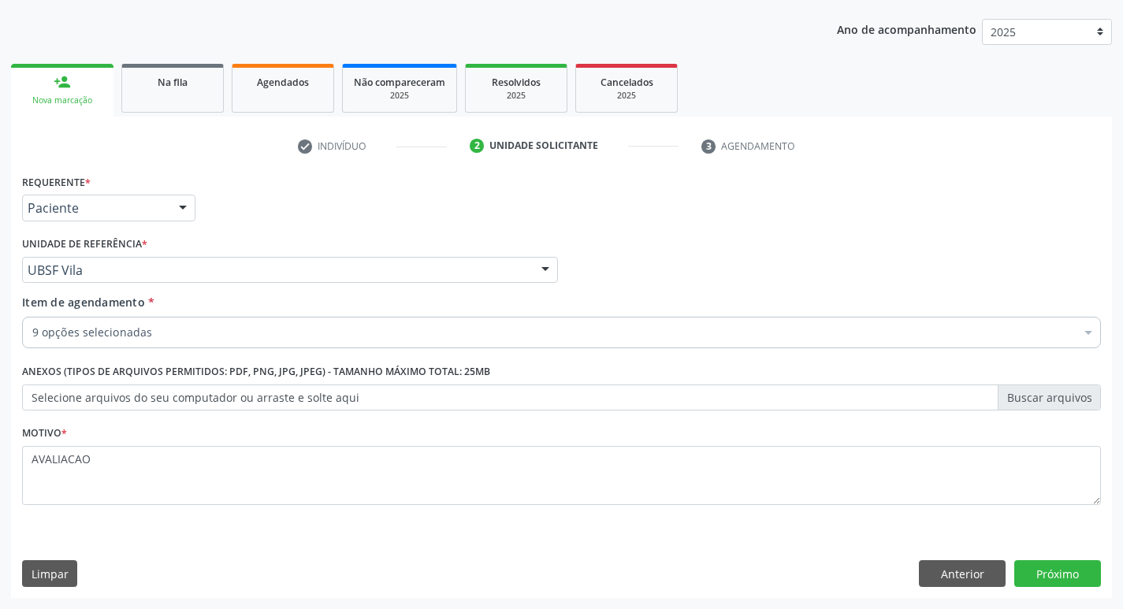
checkbox Completo "true"
click at [1054, 569] on button "Próximo" at bounding box center [1058, 574] width 87 height 27
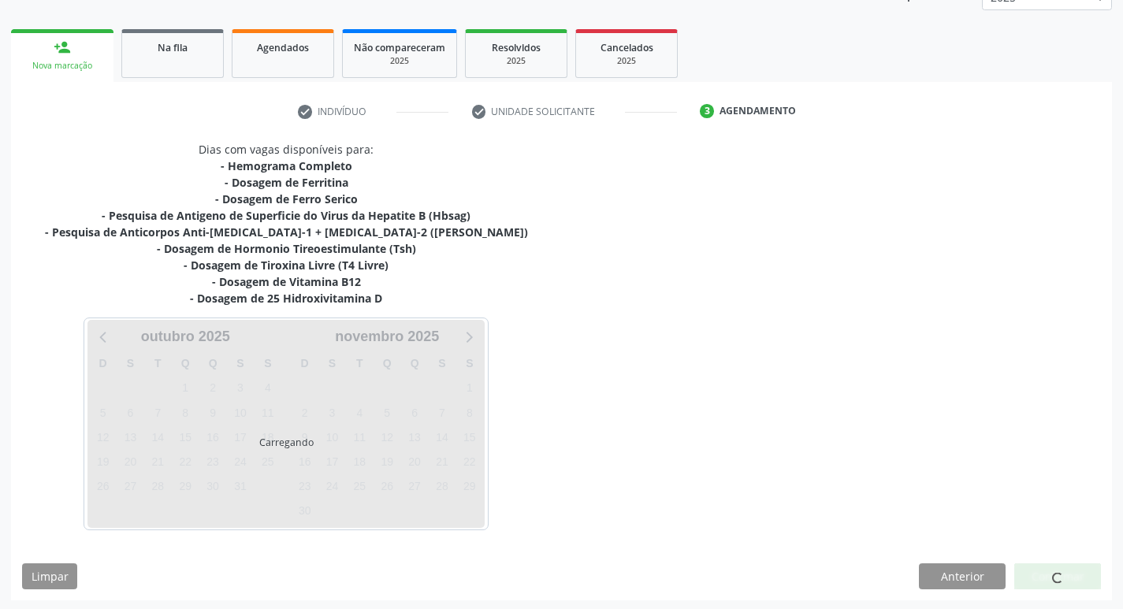
scroll to position [209, 0]
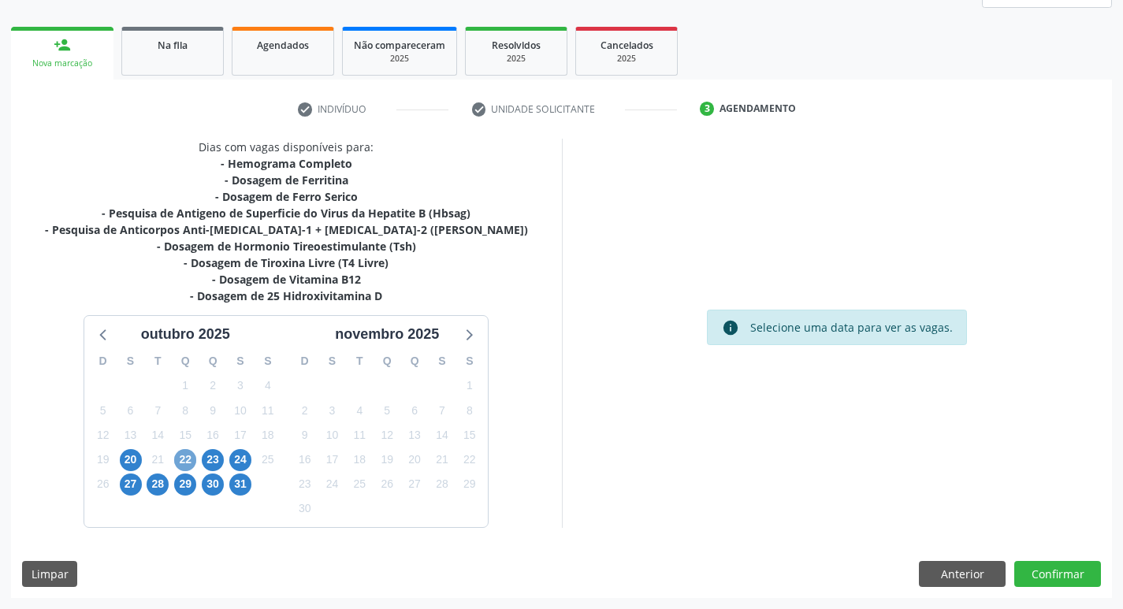
click at [182, 460] on span "22" at bounding box center [185, 460] width 22 height 22
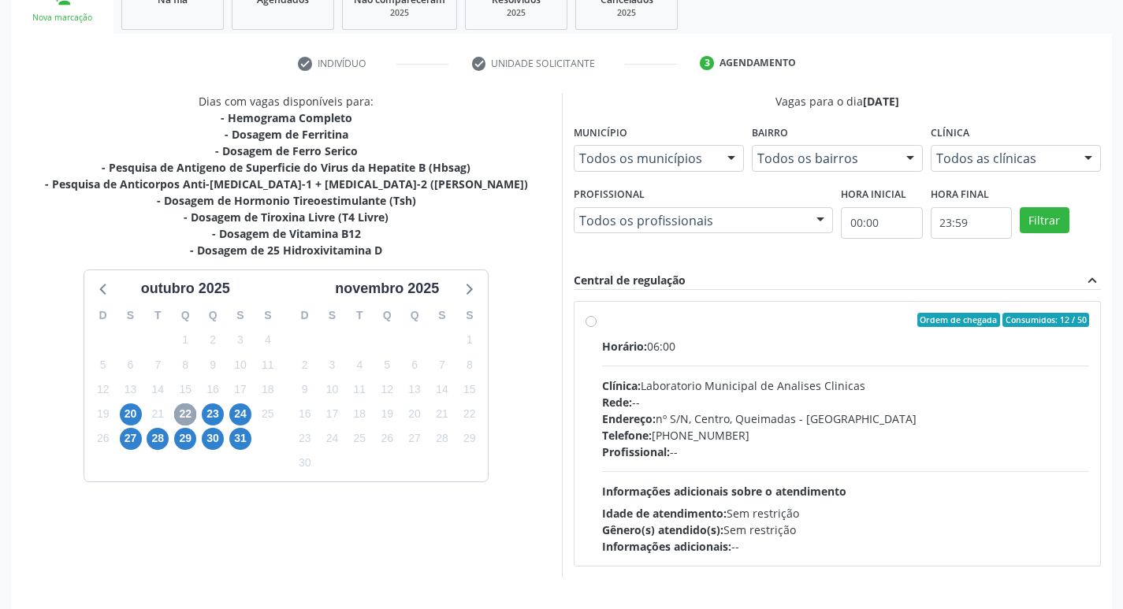
scroll to position [304, 0]
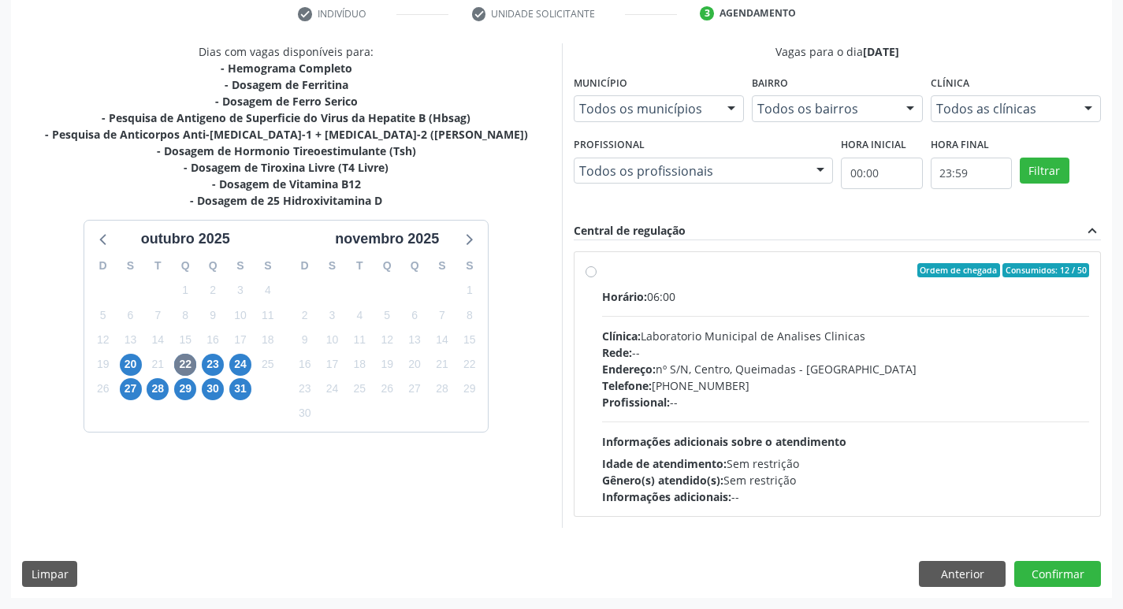
click at [732, 394] on div "Profissional: --" at bounding box center [846, 402] width 488 height 17
click at [597, 278] on input "Ordem de chegada Consumidos: 12 / 50 Horário: 06:00 Clínica: Laboratorio Munici…" at bounding box center [591, 270] width 11 height 14
radio input "true"
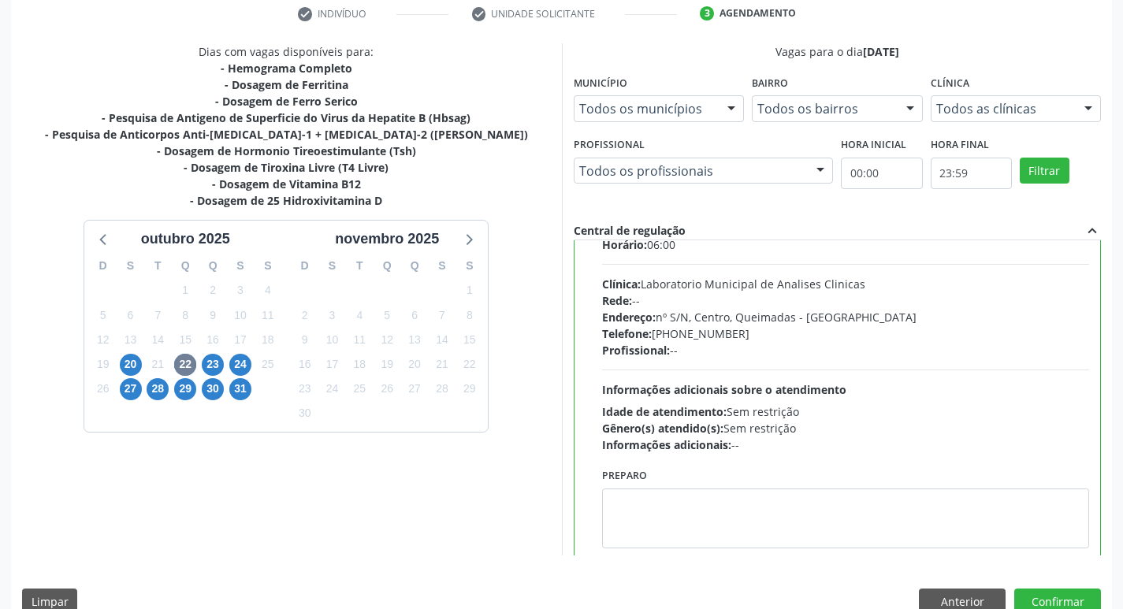
scroll to position [78, 0]
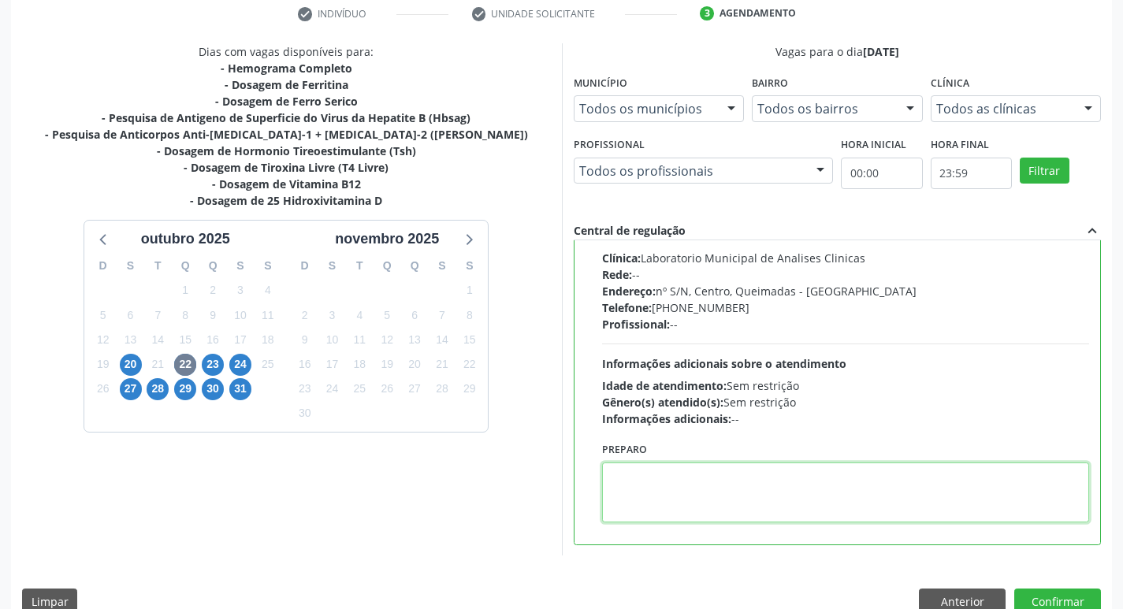
click at [648, 505] on textarea at bounding box center [846, 493] width 488 height 60
paste textarea "IR EM [GEOGRAPHIC_DATA]"
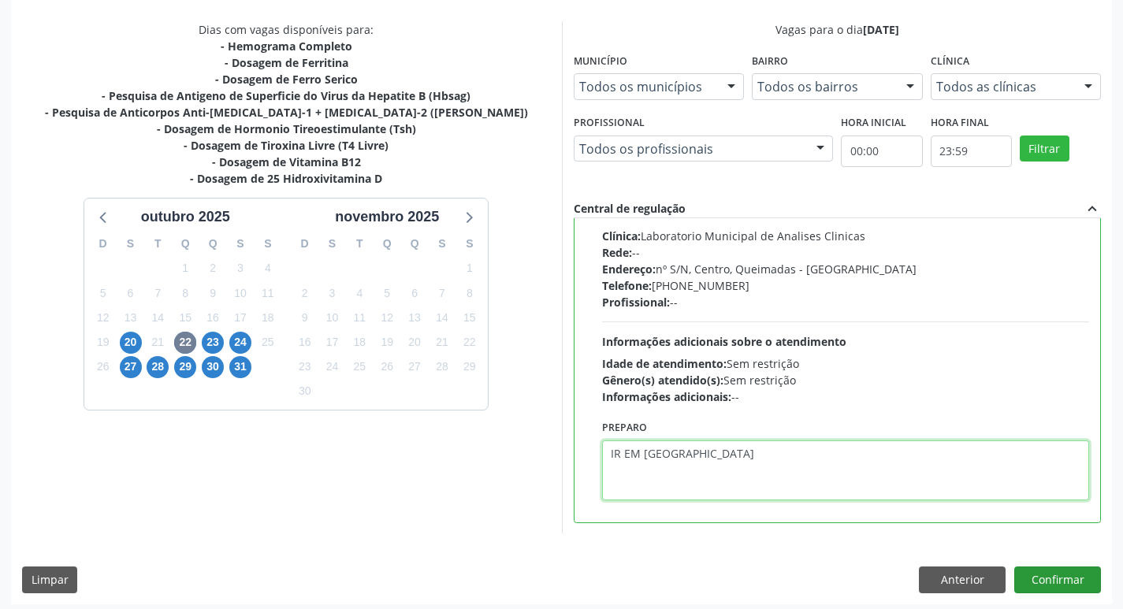
scroll to position [333, 0]
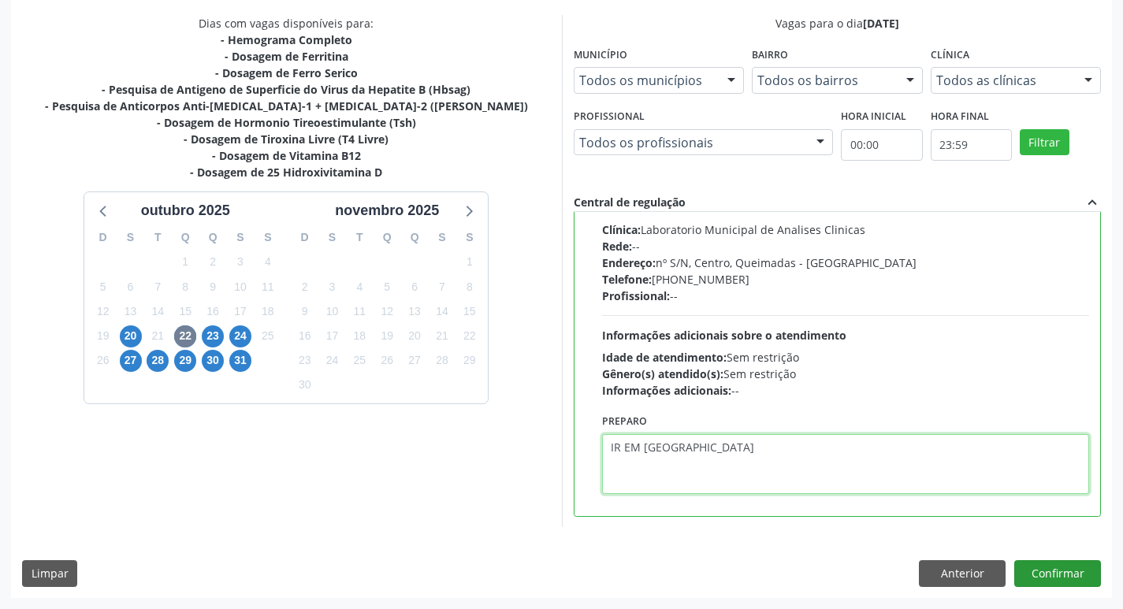
type textarea "IR EM [GEOGRAPHIC_DATA]"
drag, startPoint x: 1068, startPoint y: 569, endPoint x: 1056, endPoint y: 572, distance: 12.1
click at [1056, 572] on button "Confirmar" at bounding box center [1058, 574] width 87 height 27
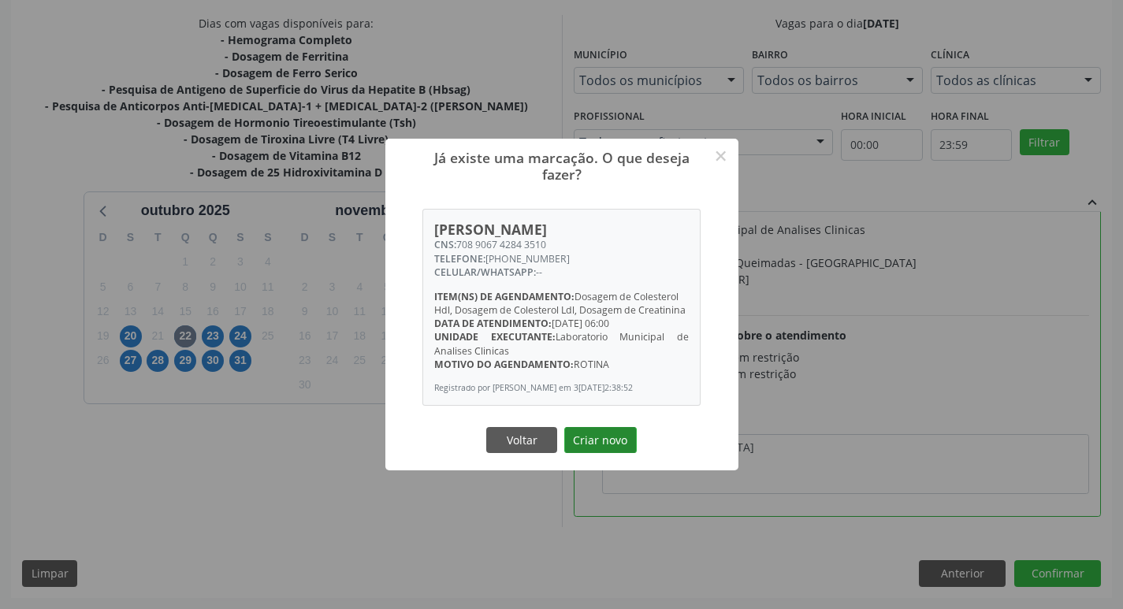
click at [605, 442] on button "Criar novo" at bounding box center [600, 440] width 73 height 27
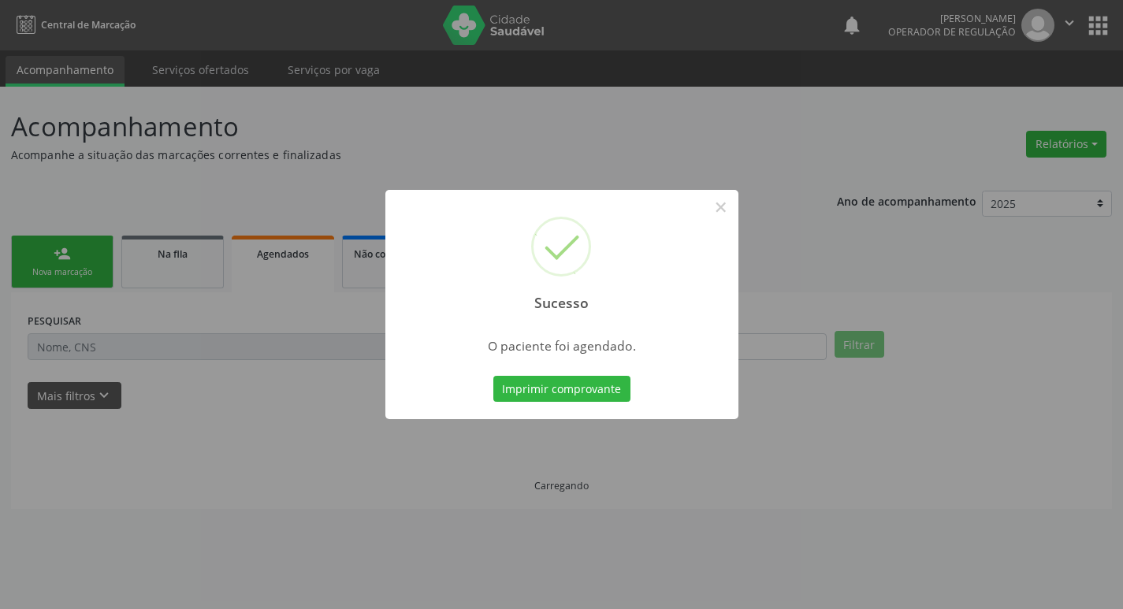
scroll to position [0, 0]
click at [557, 397] on button "Imprimir comprovante" at bounding box center [567, 389] width 137 height 27
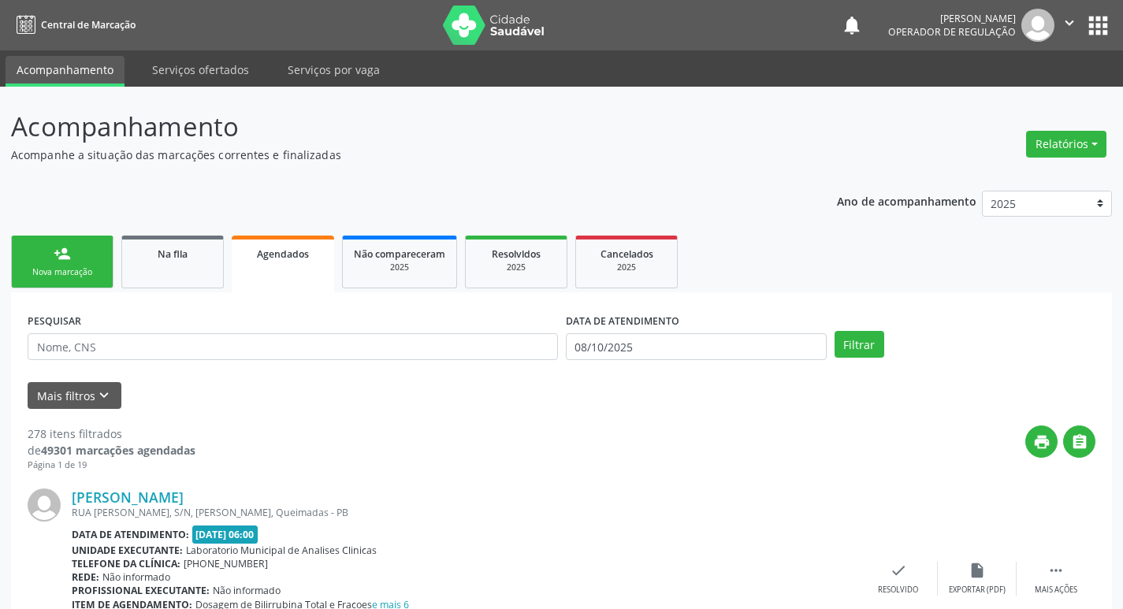
click at [27, 273] on div "Nova marcação" at bounding box center [62, 272] width 79 height 12
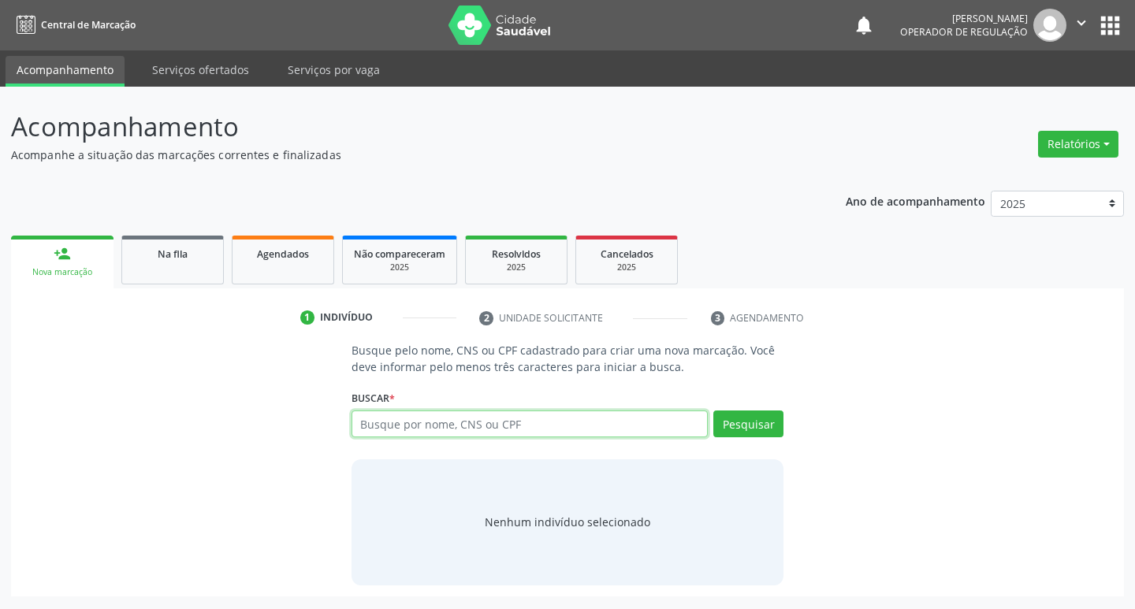
click at [475, 424] on input "text" at bounding box center [530, 424] width 357 height 27
type input "706700543899915"
click at [751, 418] on button "Pesquisar" at bounding box center [749, 424] width 70 height 27
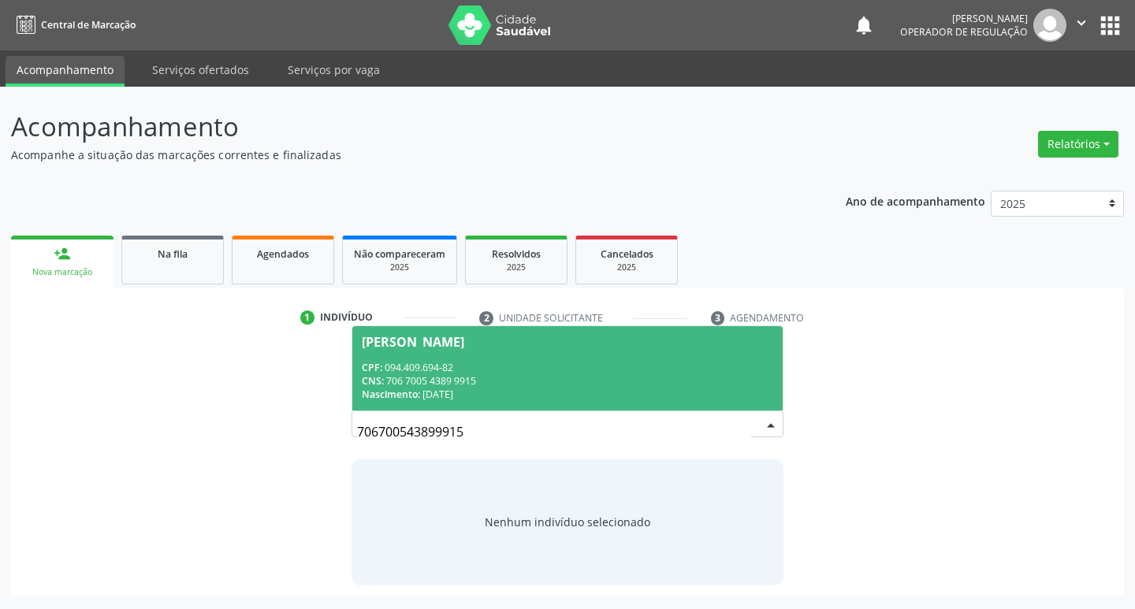
drag, startPoint x: 417, startPoint y: 384, endPoint x: 403, endPoint y: 380, distance: 14.7
click at [415, 383] on div "CNS: 706 7005 4389 9915" at bounding box center [568, 380] width 412 height 13
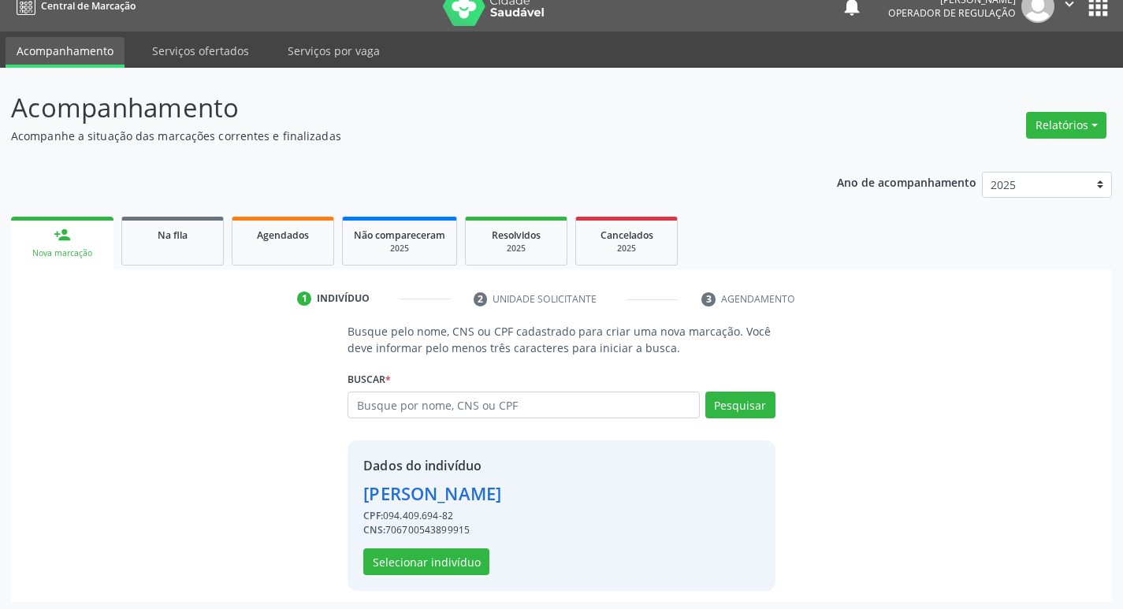
scroll to position [23, 0]
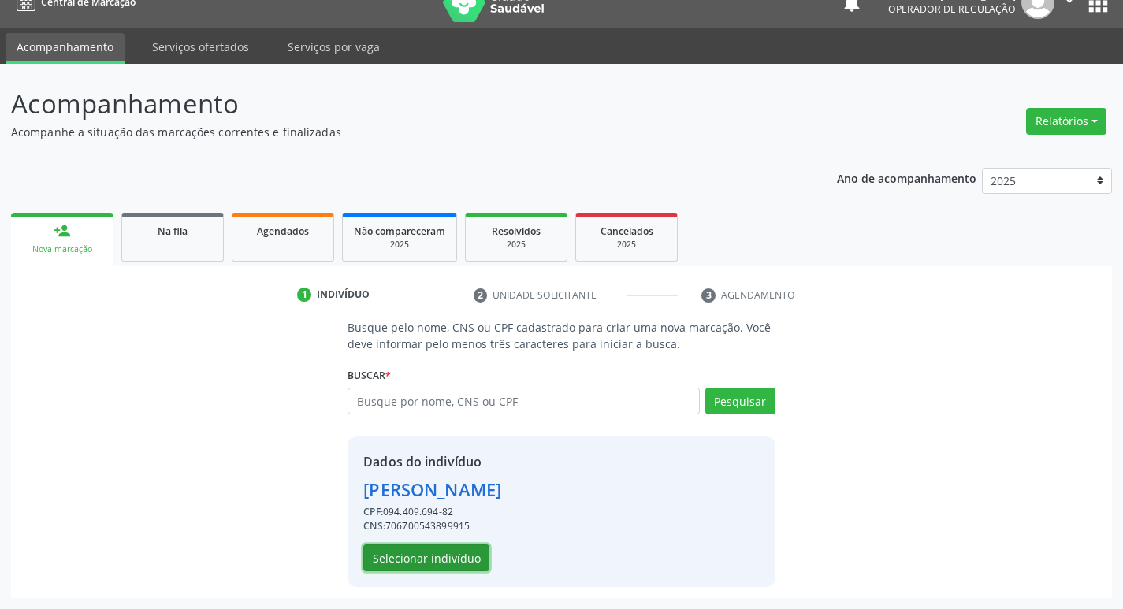
click at [468, 559] on button "Selecionar indivíduo" at bounding box center [426, 558] width 126 height 27
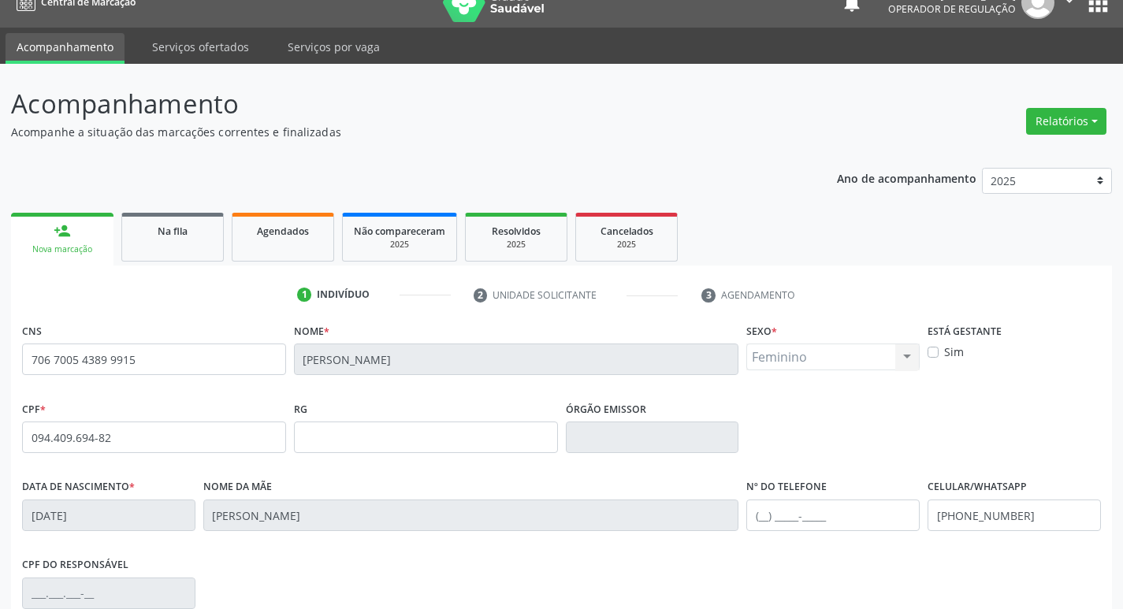
scroll to position [245, 0]
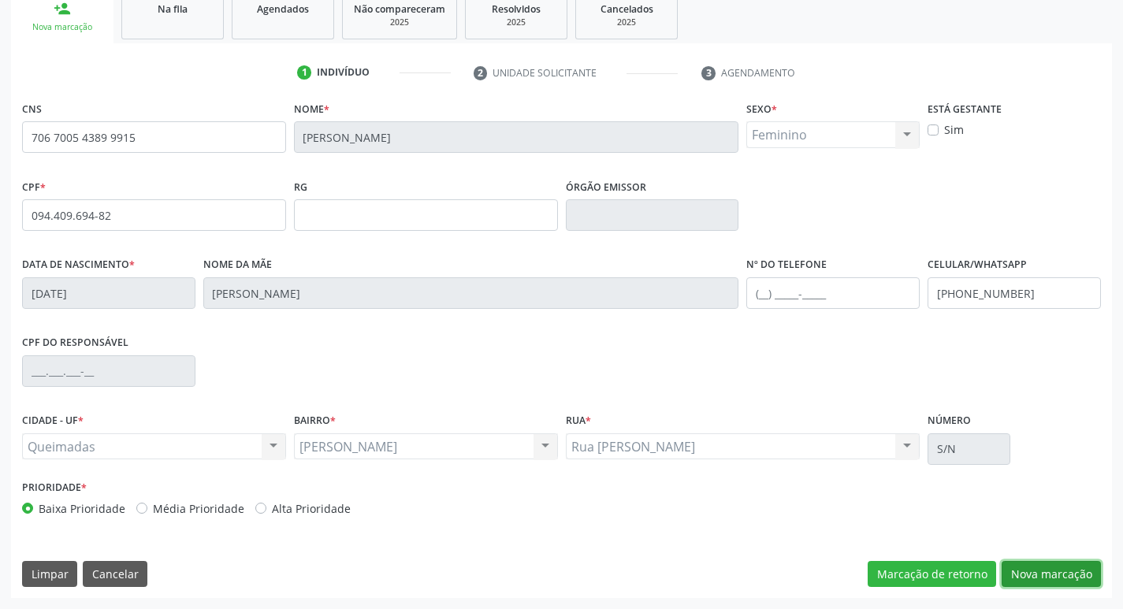
click at [1064, 576] on button "Nova marcação" at bounding box center [1051, 574] width 99 height 27
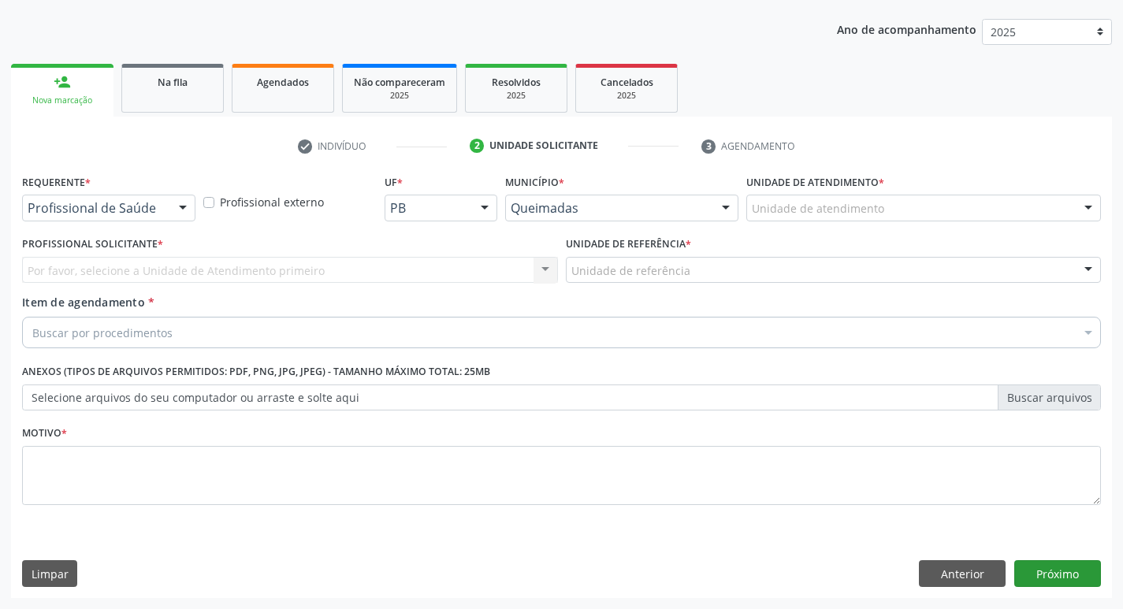
scroll to position [172, 0]
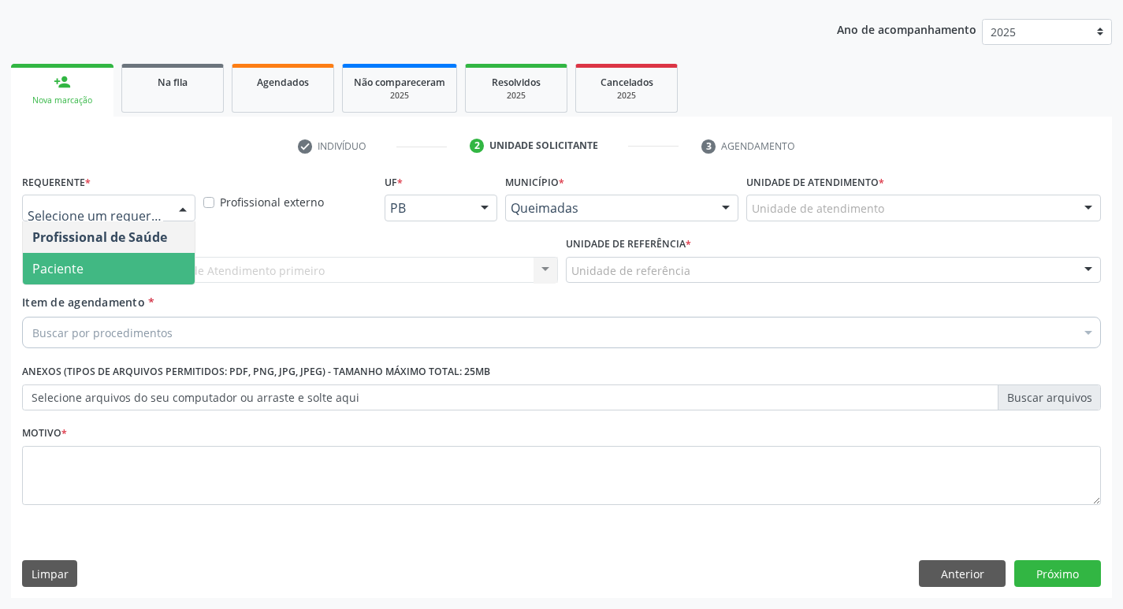
click at [73, 264] on span "Paciente" at bounding box center [57, 268] width 51 height 17
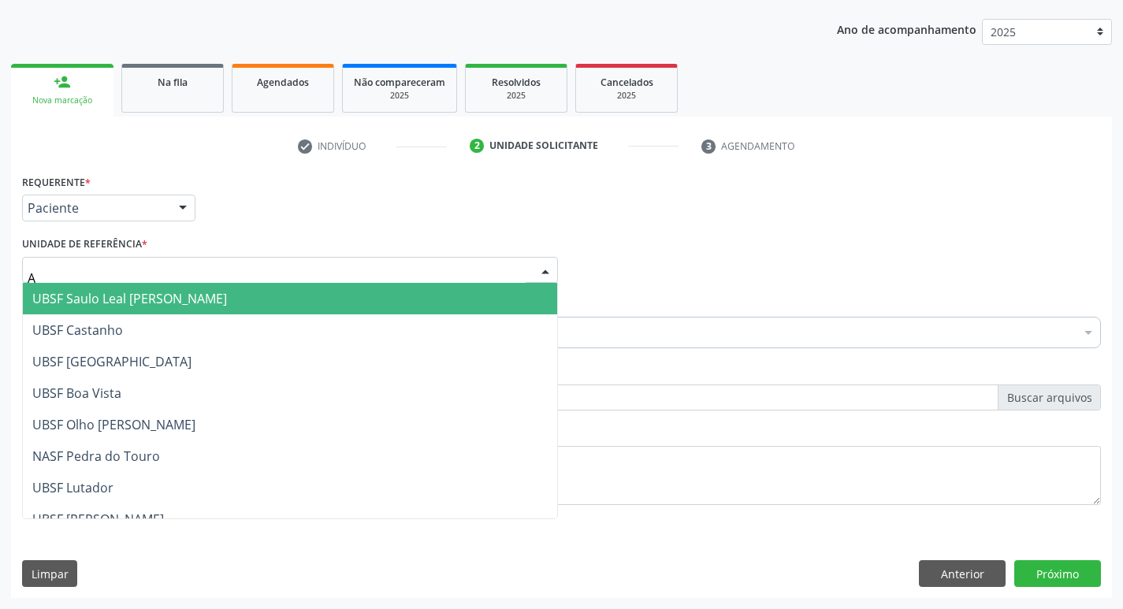
type input "AN"
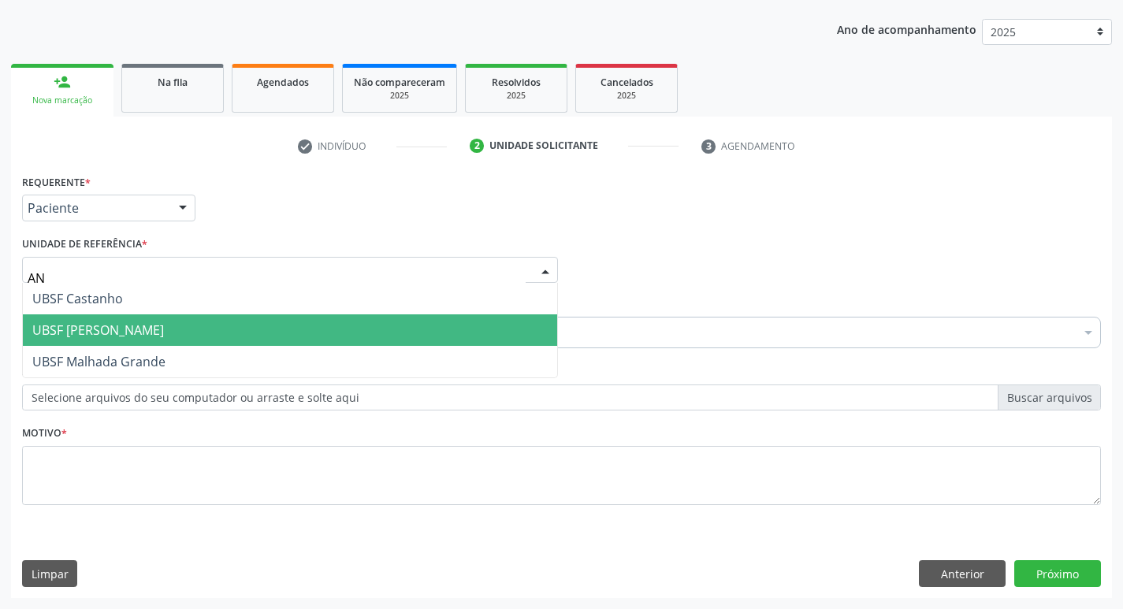
click at [166, 341] on span "UBSF [PERSON_NAME]" at bounding box center [290, 331] width 535 height 32
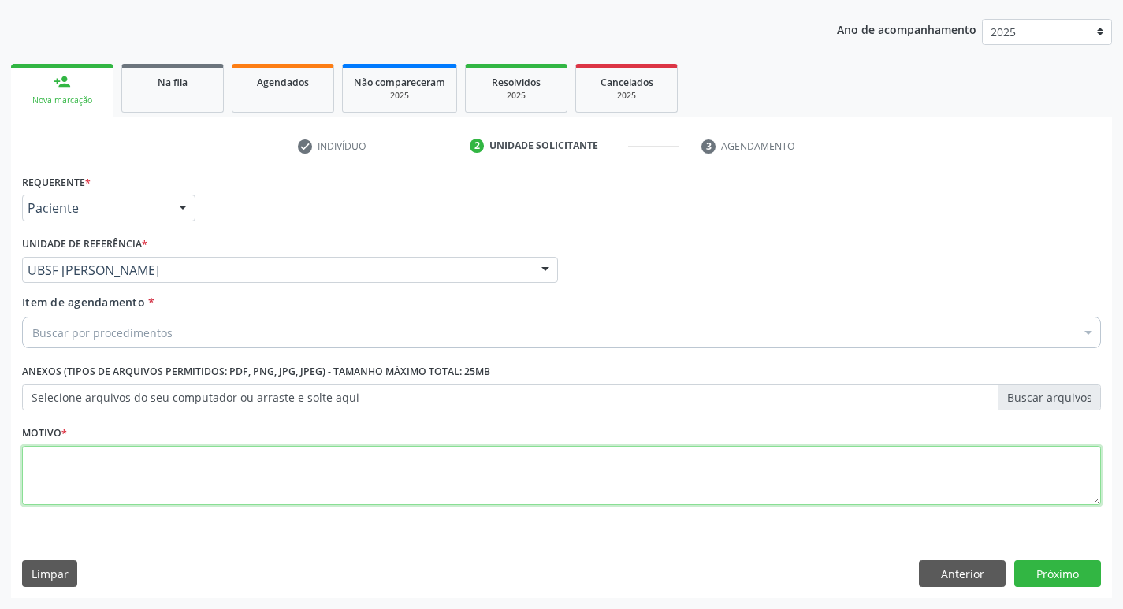
click at [129, 453] on textarea at bounding box center [561, 476] width 1079 height 60
type textarea "AVALIACAO"
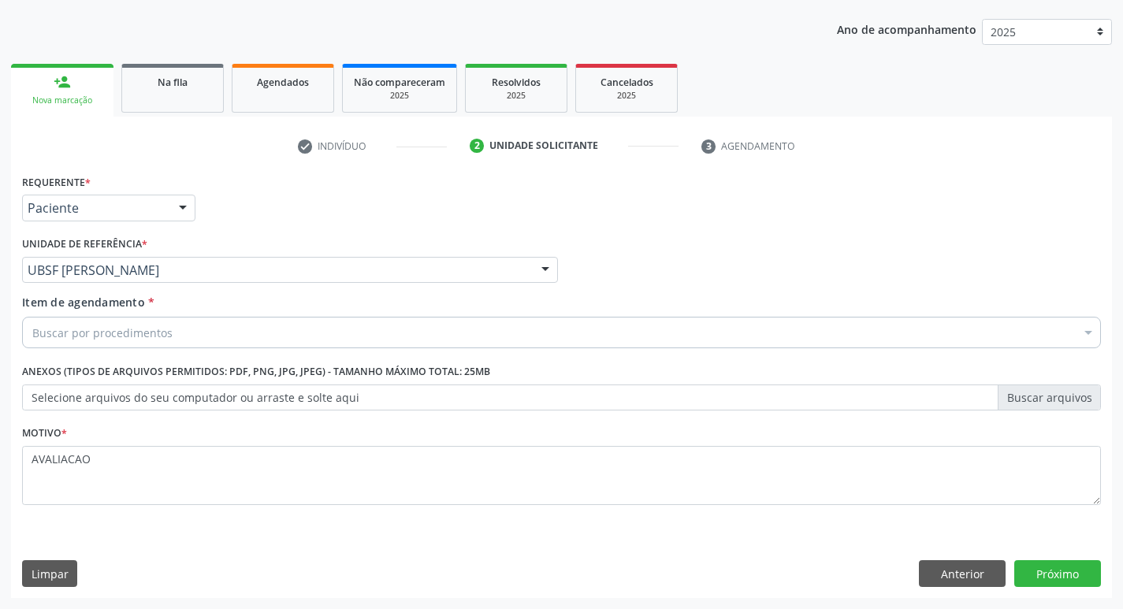
click at [203, 341] on div "Buscar por procedimentos" at bounding box center [561, 333] width 1079 height 32
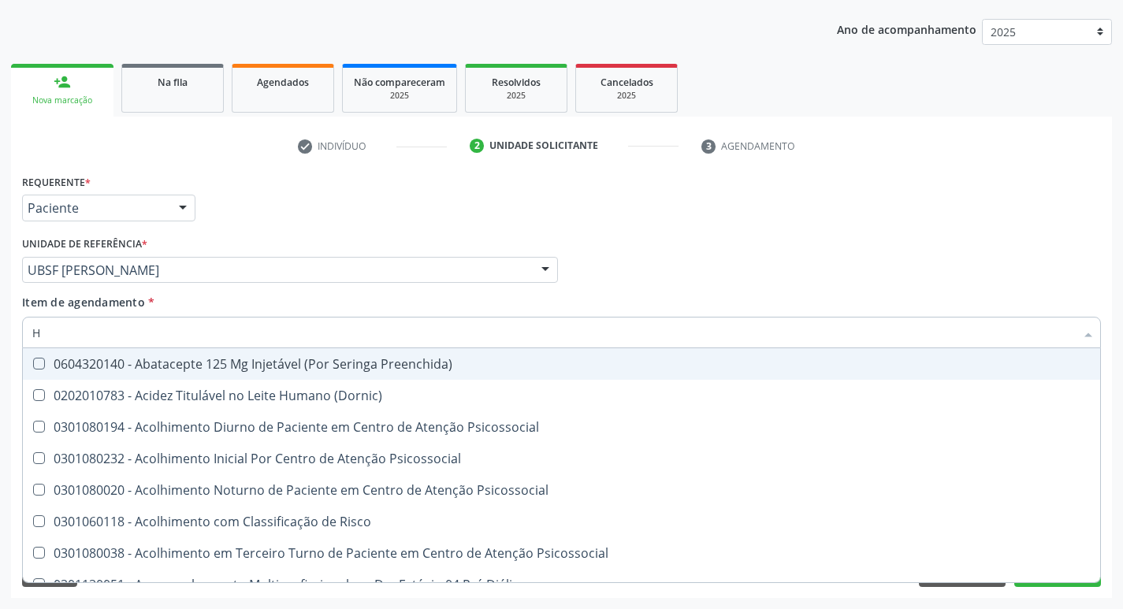
type input "HEMOGR"
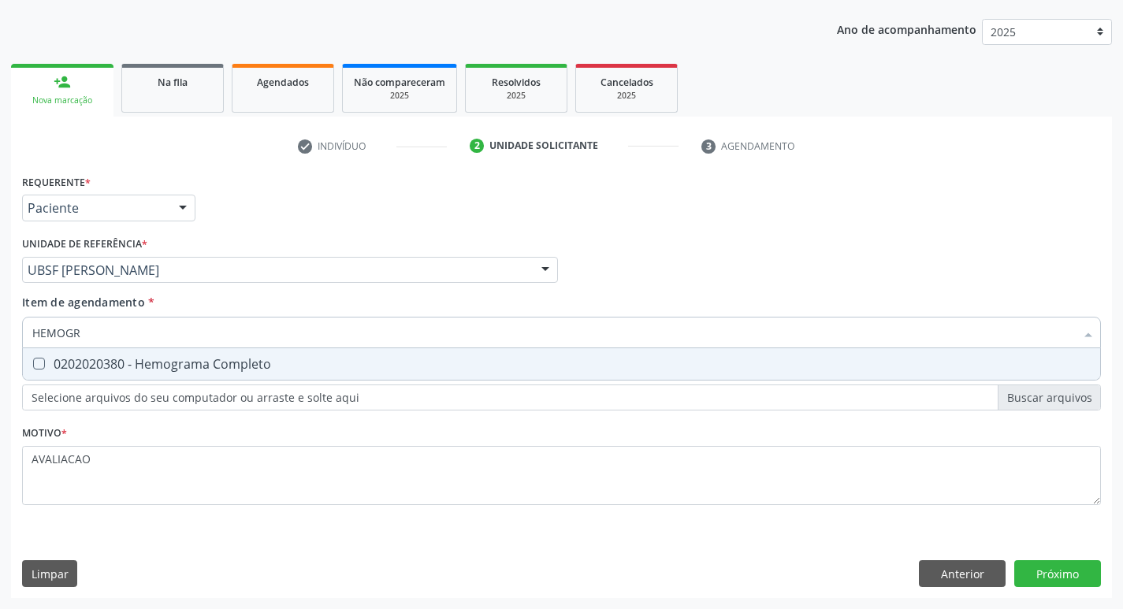
click at [122, 363] on div "0202020380 - Hemograma Completo" at bounding box center [561, 364] width 1059 height 13
checkbox Completo "true"
type input "HEMOG"
checkbox Completo "false"
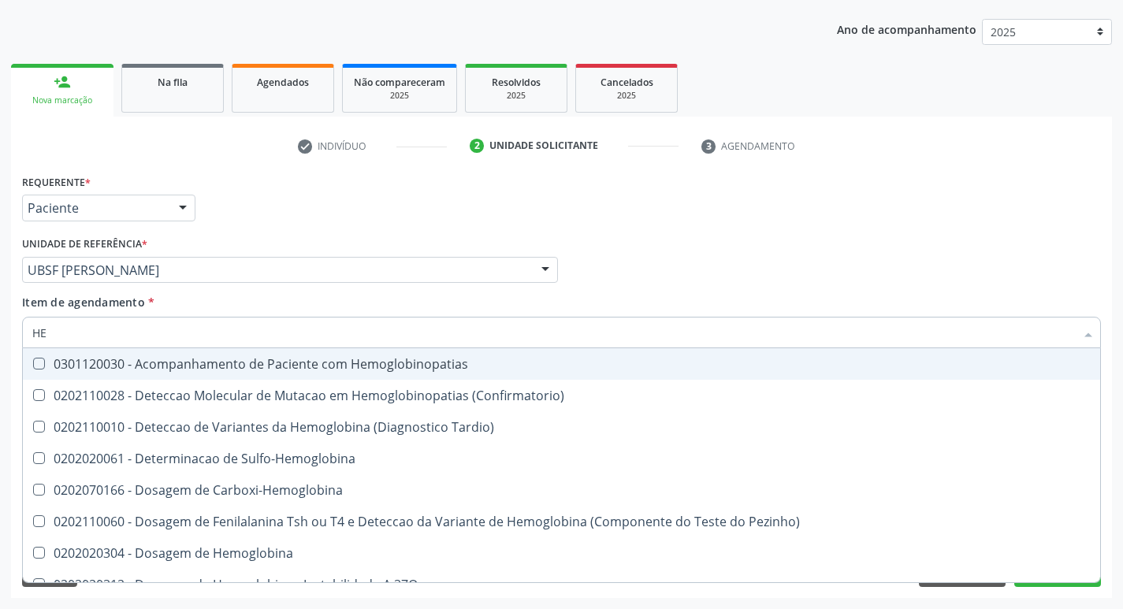
type input "H"
checkbox Completo "false"
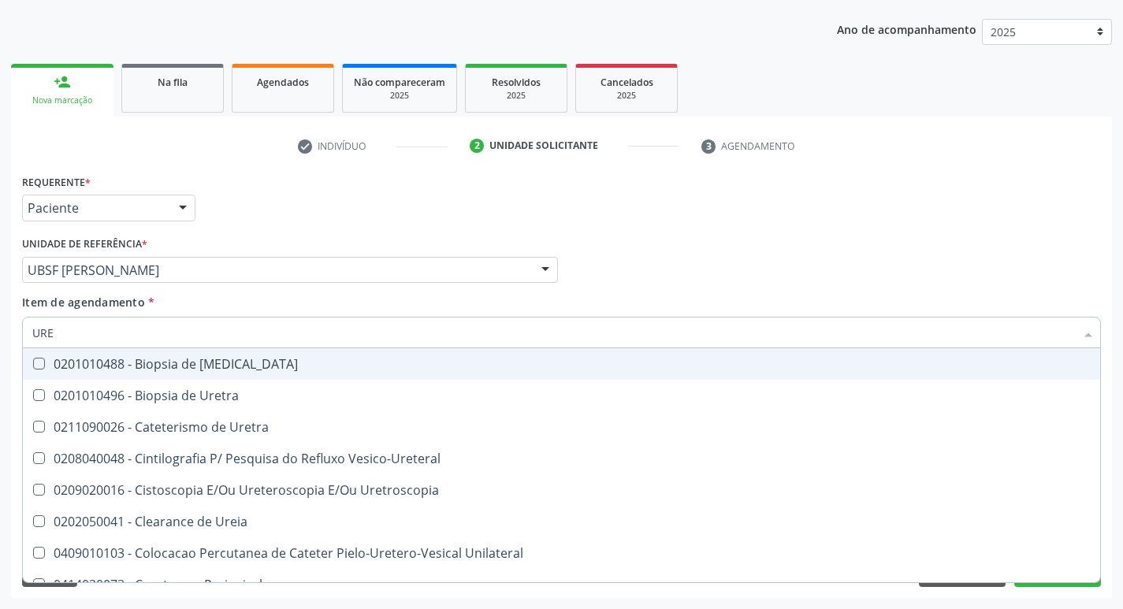
type input "UREI"
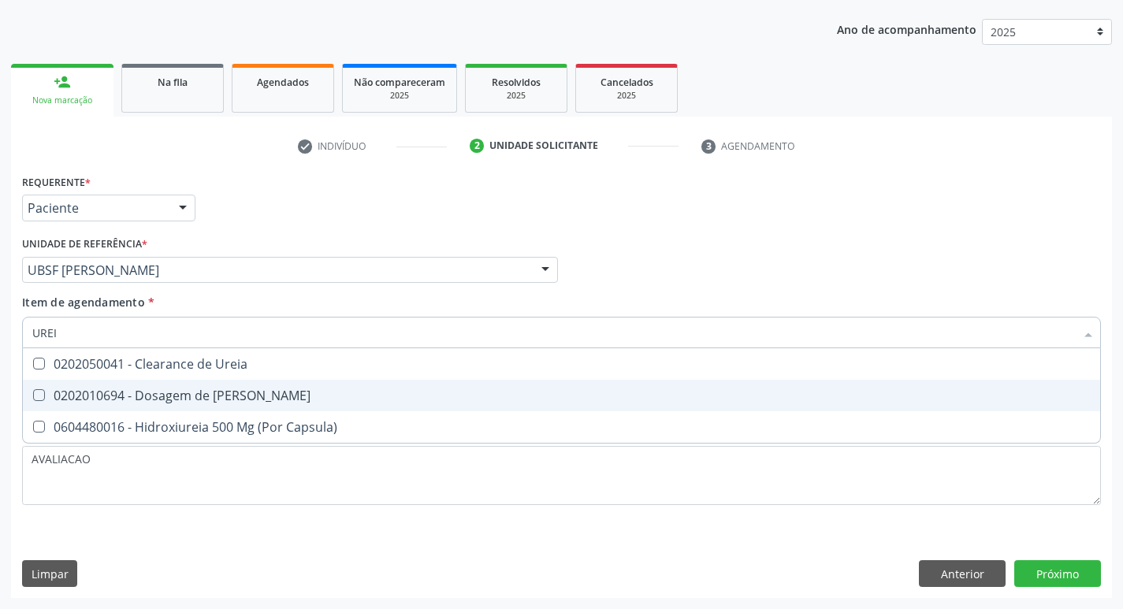
click at [184, 389] on div "0202010694 - Dosagem de [PERSON_NAME]" at bounding box center [561, 395] width 1059 height 13
checkbox Ureia "true"
type input "URE"
checkbox Ureia "false"
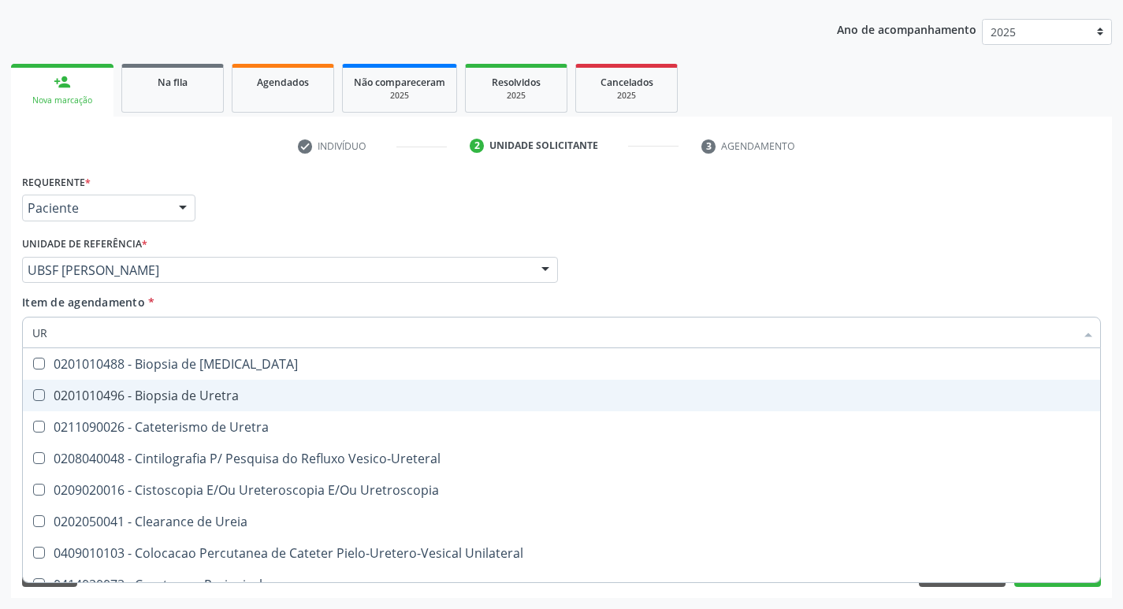
type input "U"
checkbox Ureia "false"
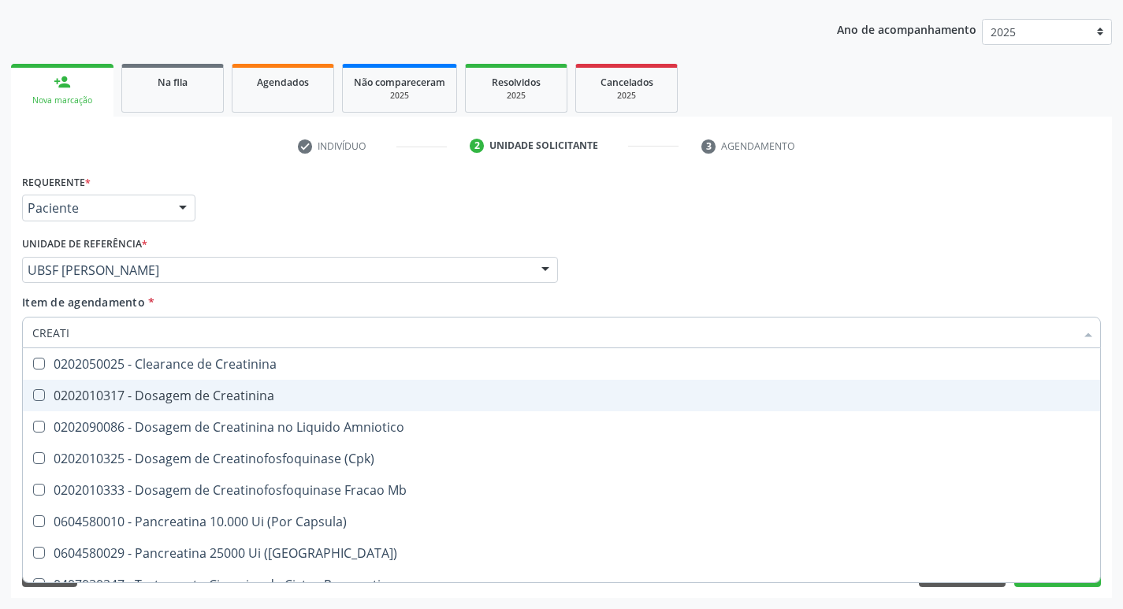
type input "CREATIN"
click at [184, 389] on div "0202010317 - Dosagem de Creatinina" at bounding box center [561, 395] width 1059 height 13
checkbox Creatinina "true"
type input "CREA"
checkbox Creatinina "false"
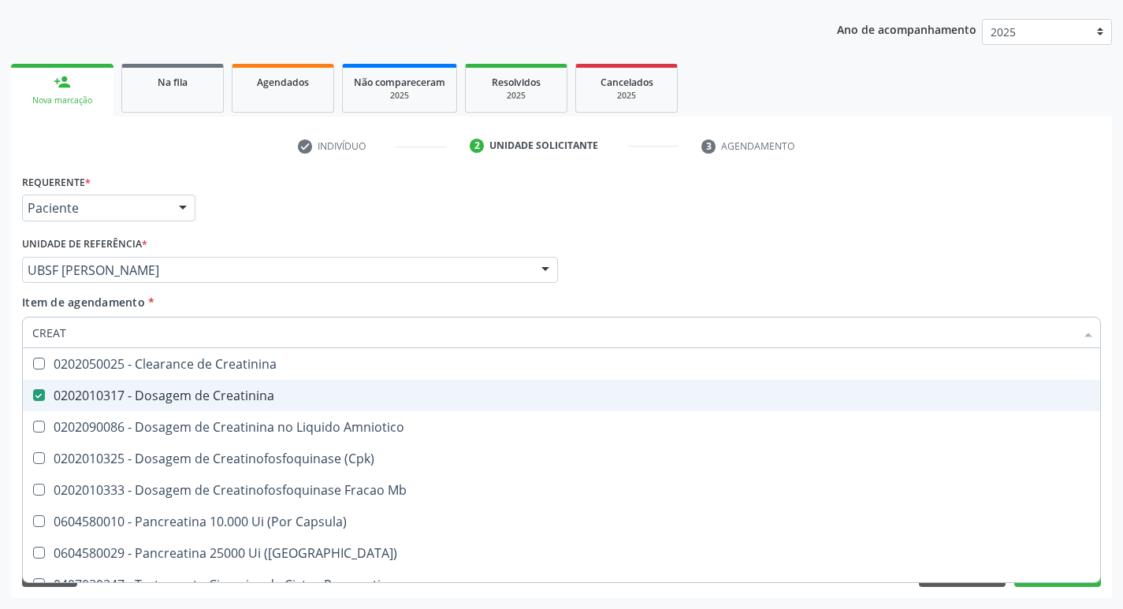
checkbox Amniotico "false"
checkbox Mb "true"
type input "C"
checkbox Mb "false"
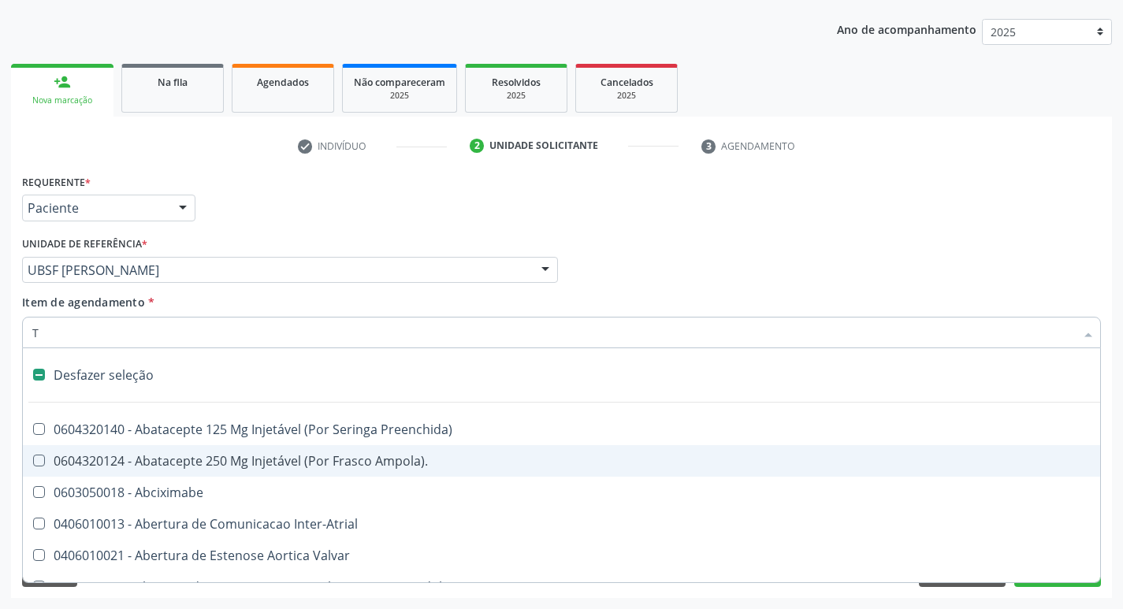
type input "TG"
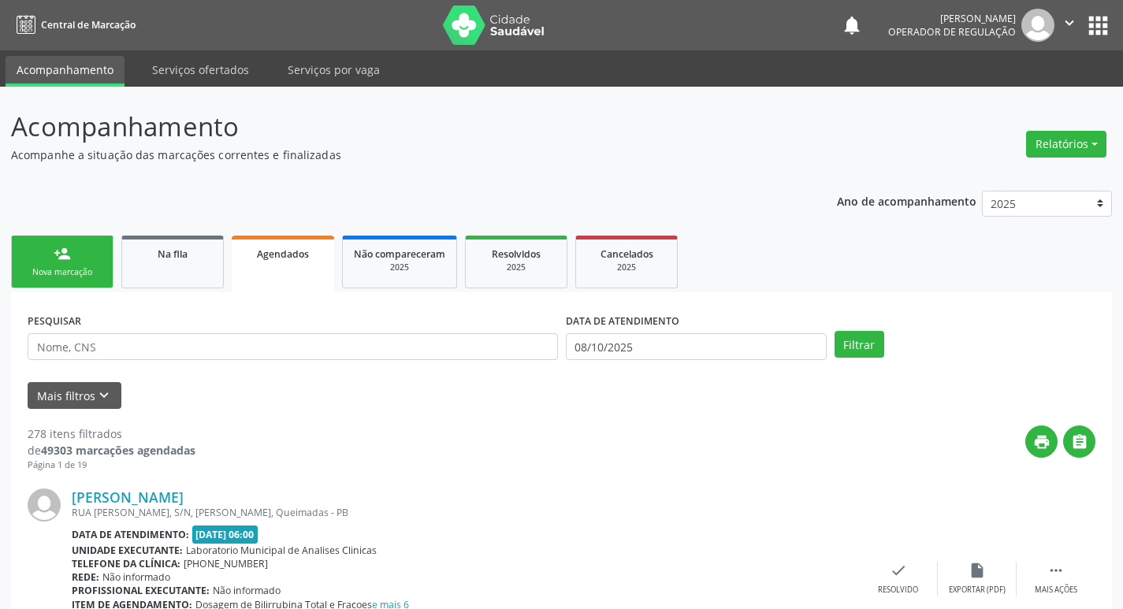
click at [104, 256] on link "person_add Nova marcação" at bounding box center [62, 262] width 102 height 53
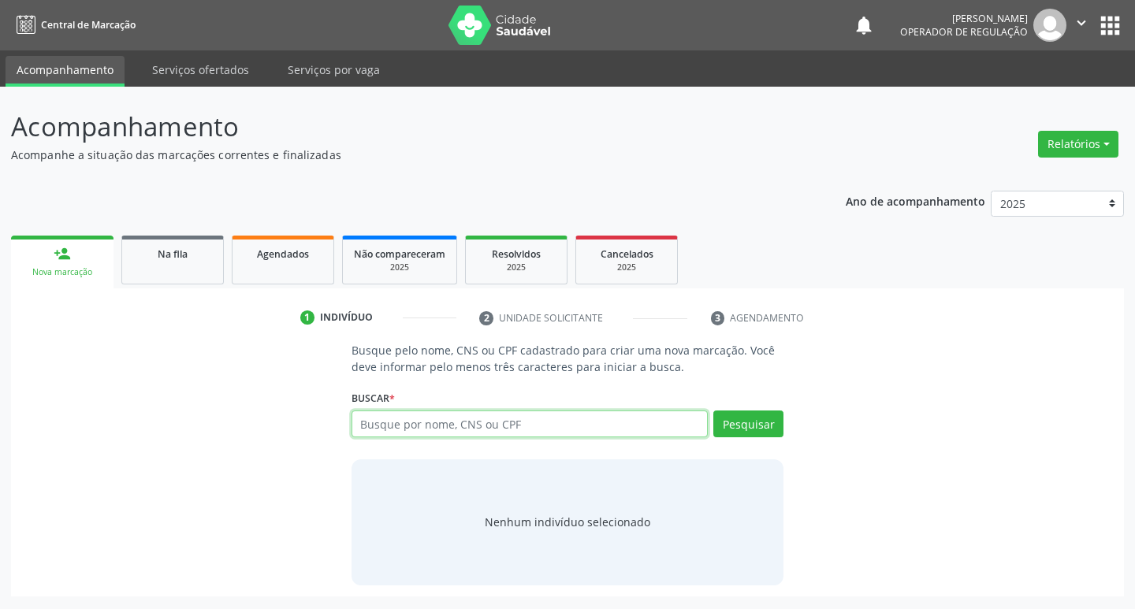
click at [489, 431] on input "text" at bounding box center [530, 424] width 357 height 27
